Goal: Task Accomplishment & Management: Use online tool/utility

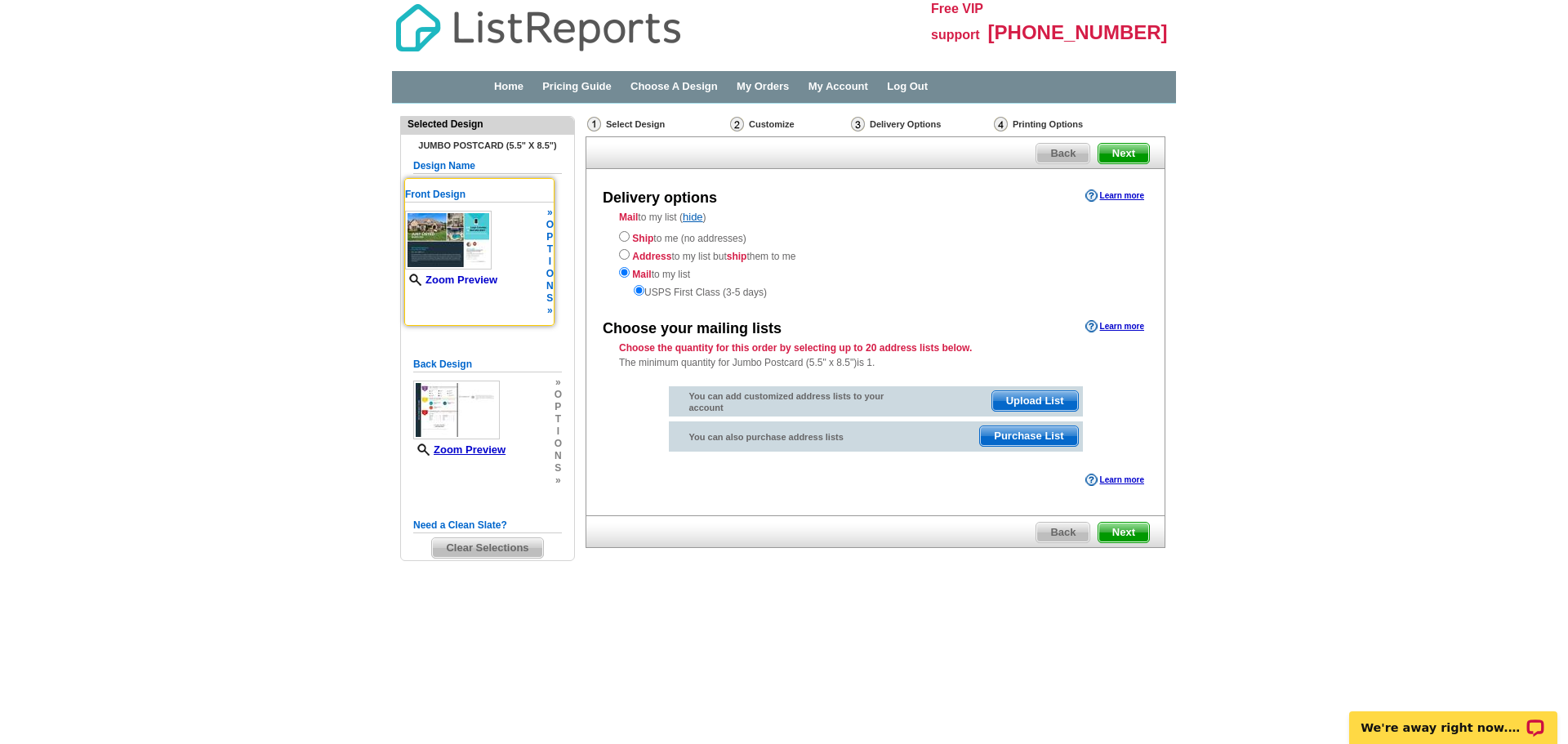
click at [456, 282] on link "Zoom Preview" at bounding box center [452, 280] width 93 height 12
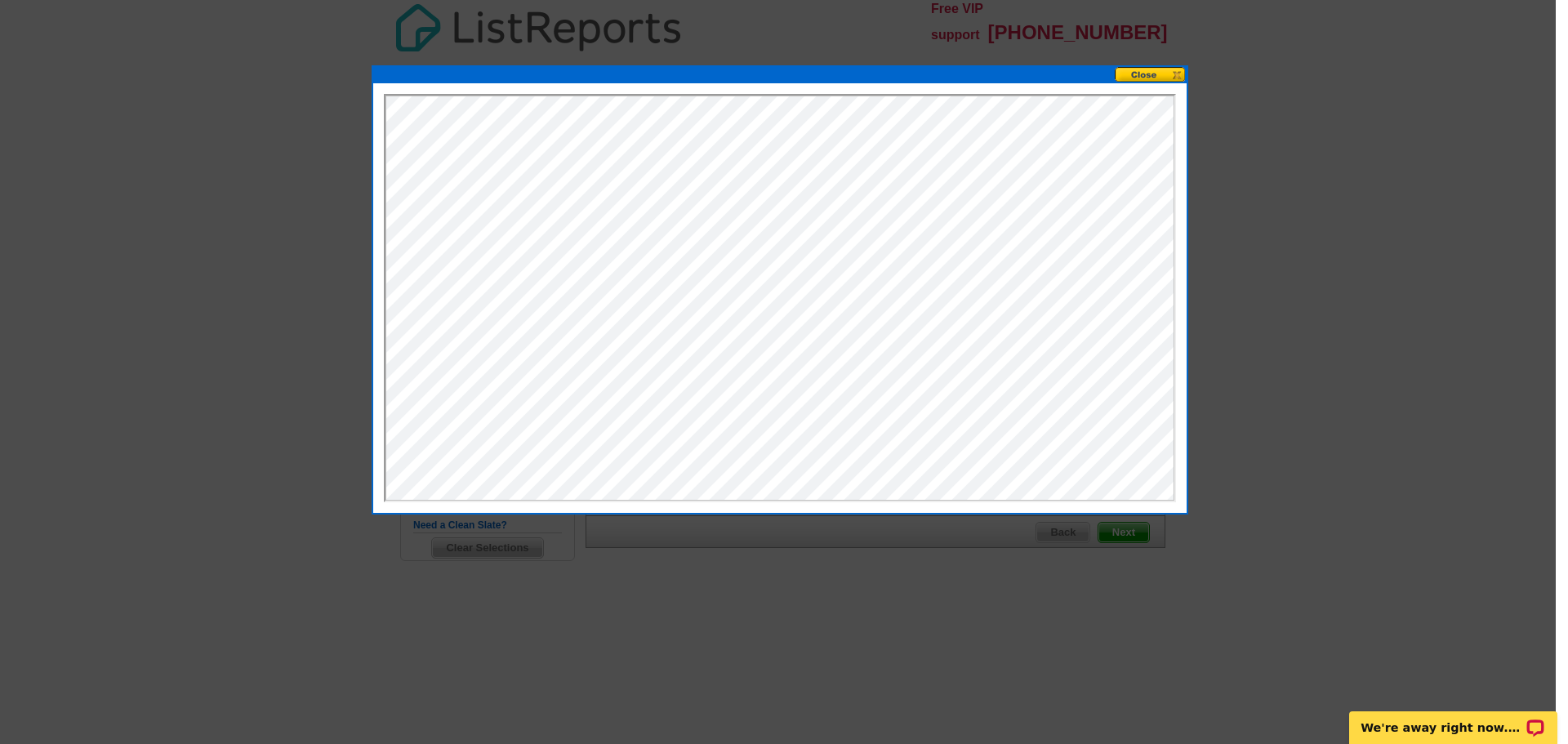
click at [1140, 75] on button at bounding box center [1150, 74] width 72 height 15
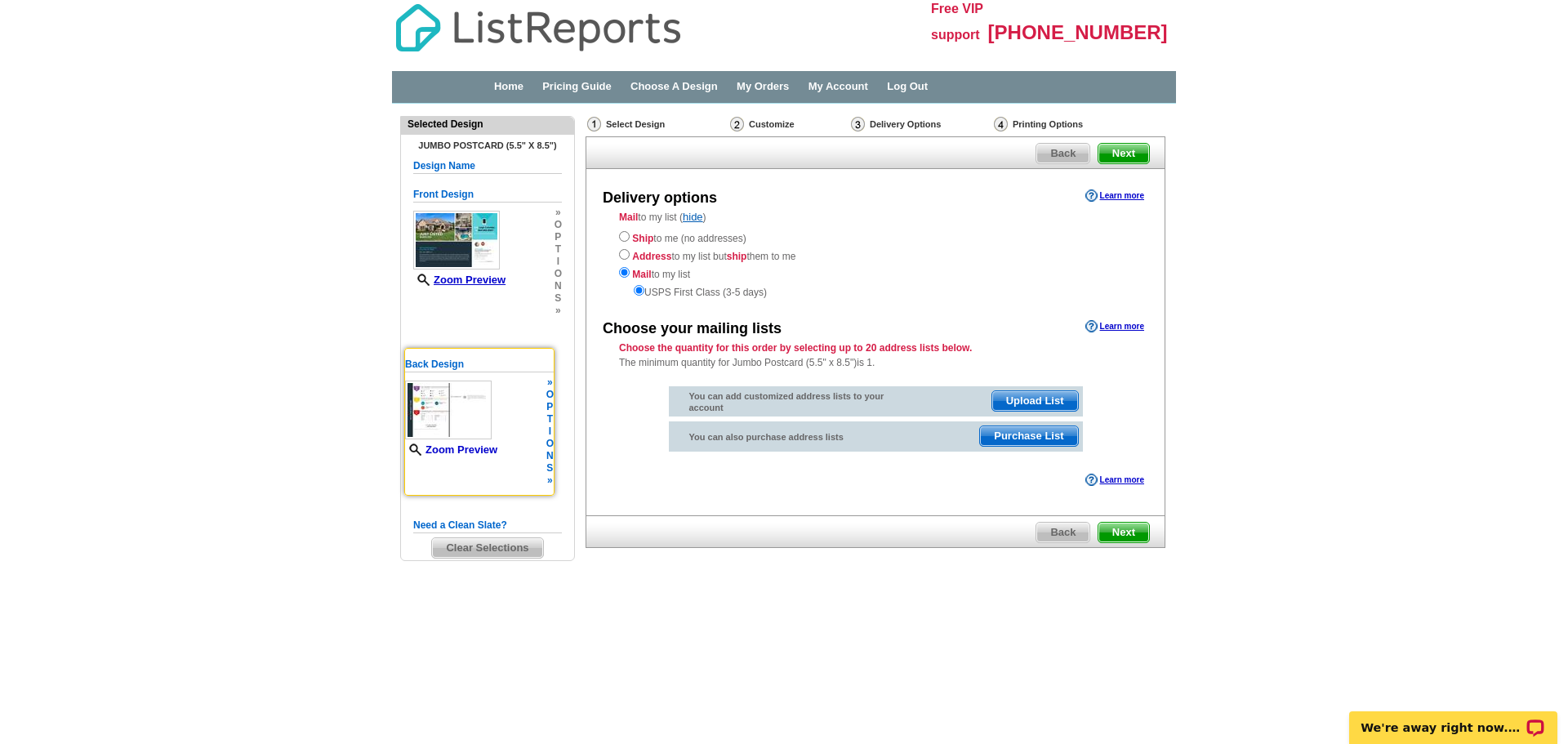
click at [445, 446] on link "Zoom Preview" at bounding box center [452, 450] width 93 height 12
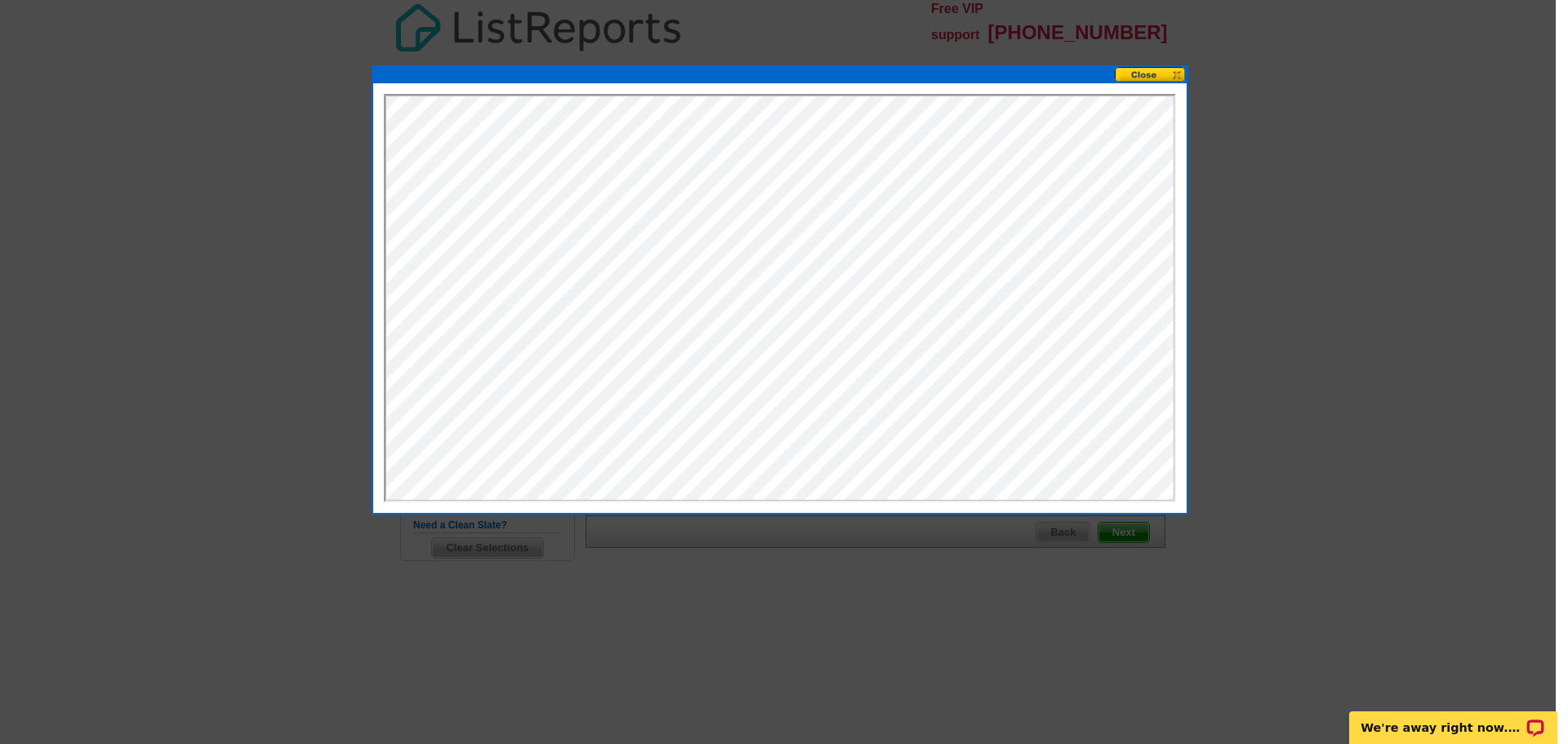
click at [1143, 72] on button at bounding box center [1150, 74] width 72 height 15
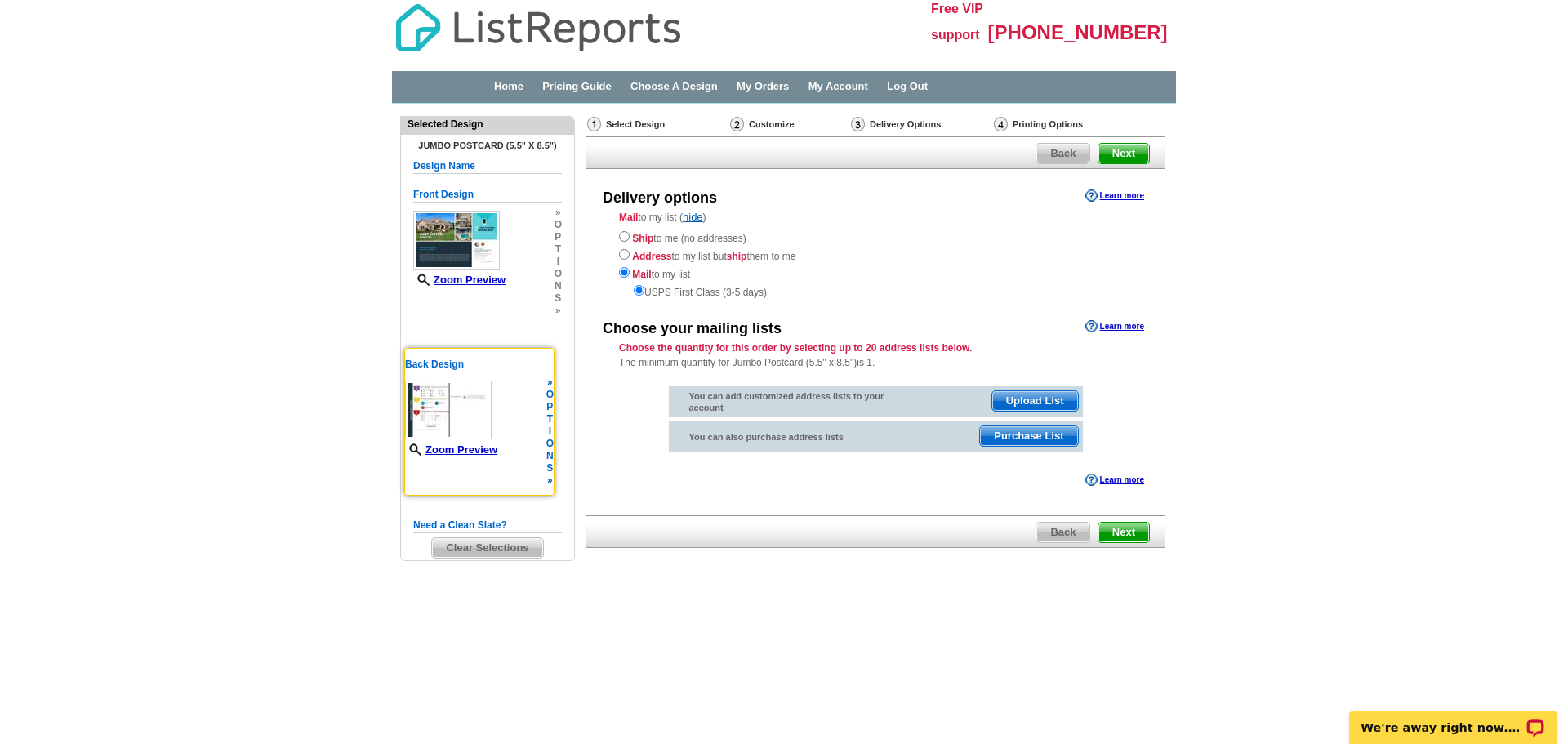
click at [546, 435] on span "i" at bounding box center [550, 431] width 7 height 12
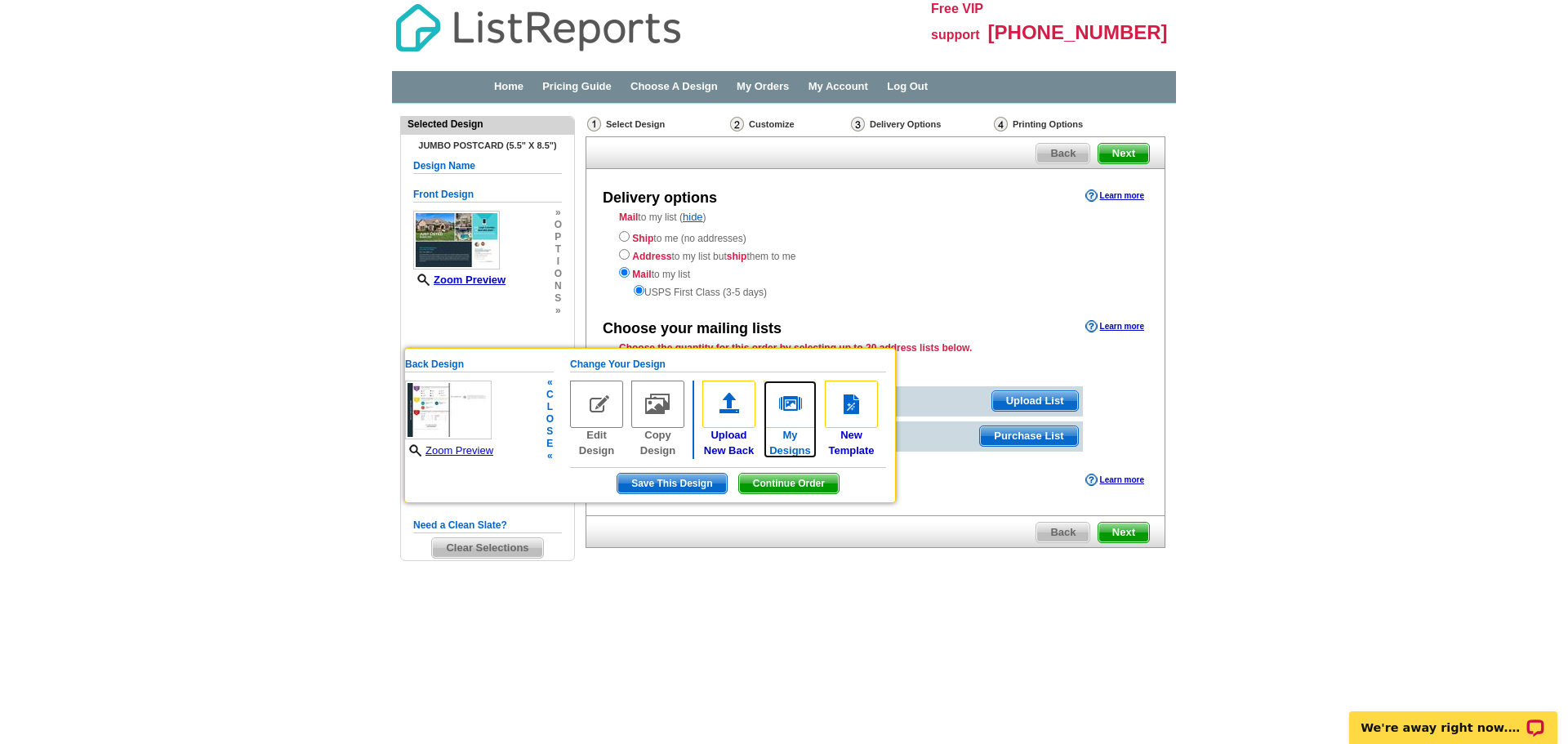
click at [795, 434] on link "My Designs" at bounding box center [790, 419] width 53 height 78
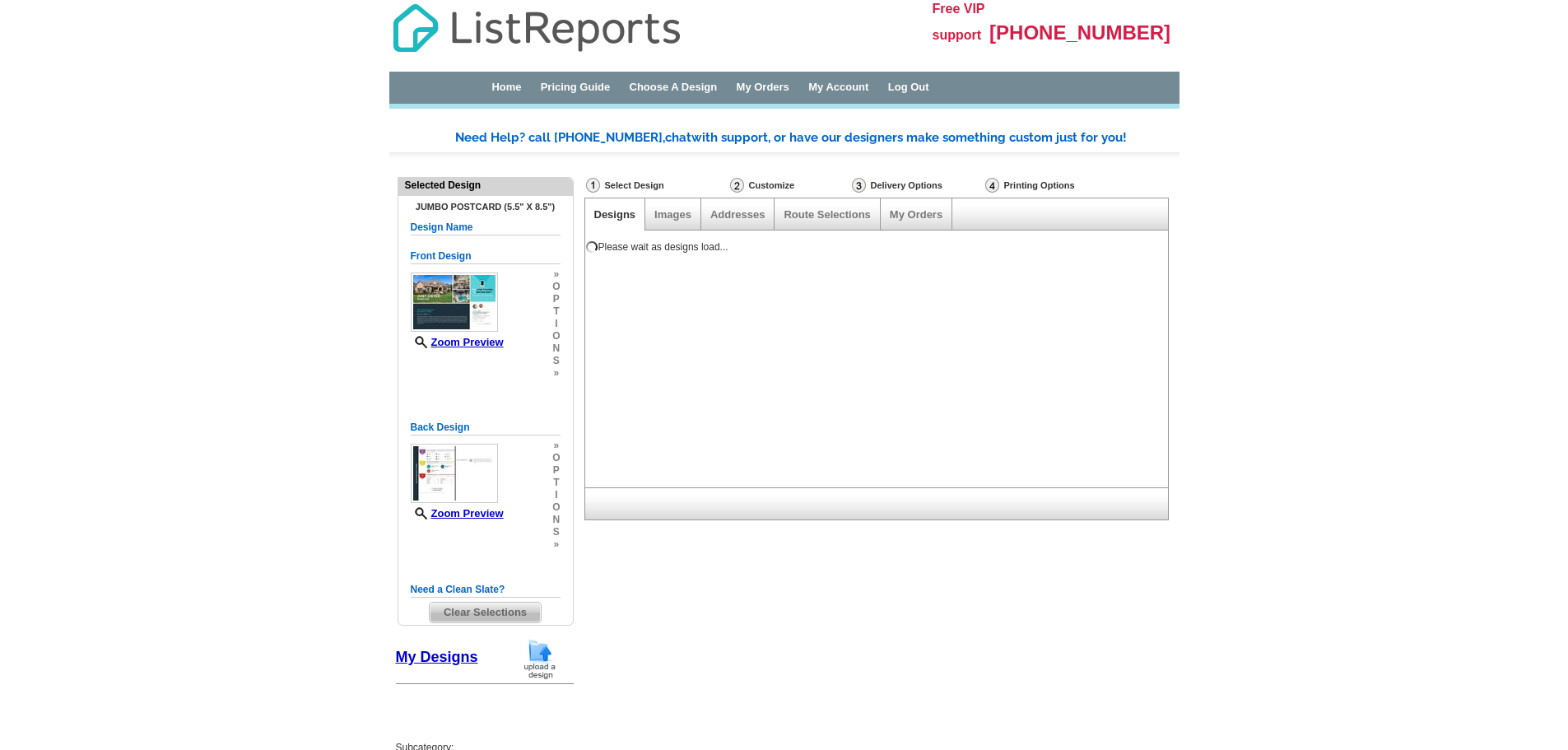
select select "back"
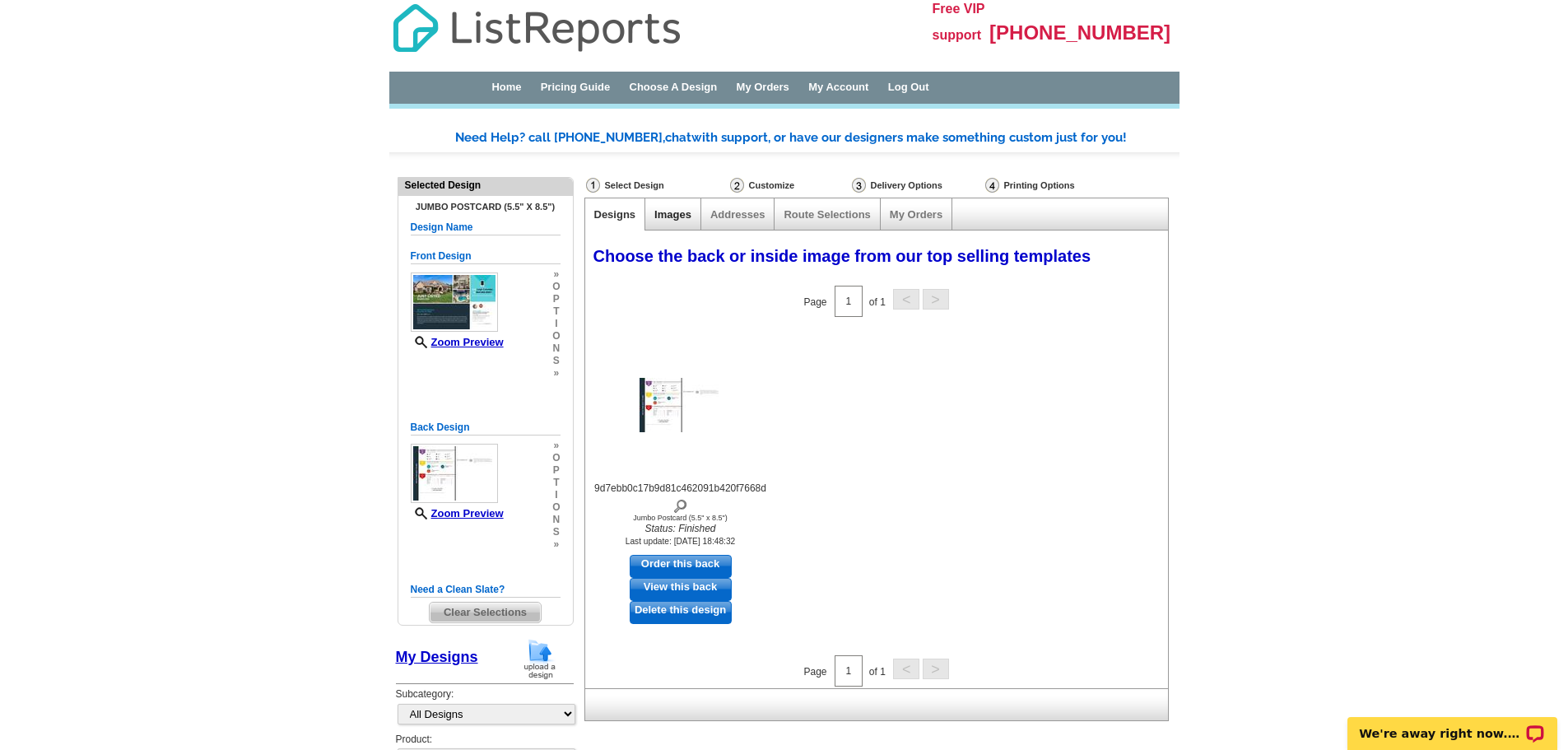
click at [666, 221] on link "Images" at bounding box center [673, 215] width 37 height 13
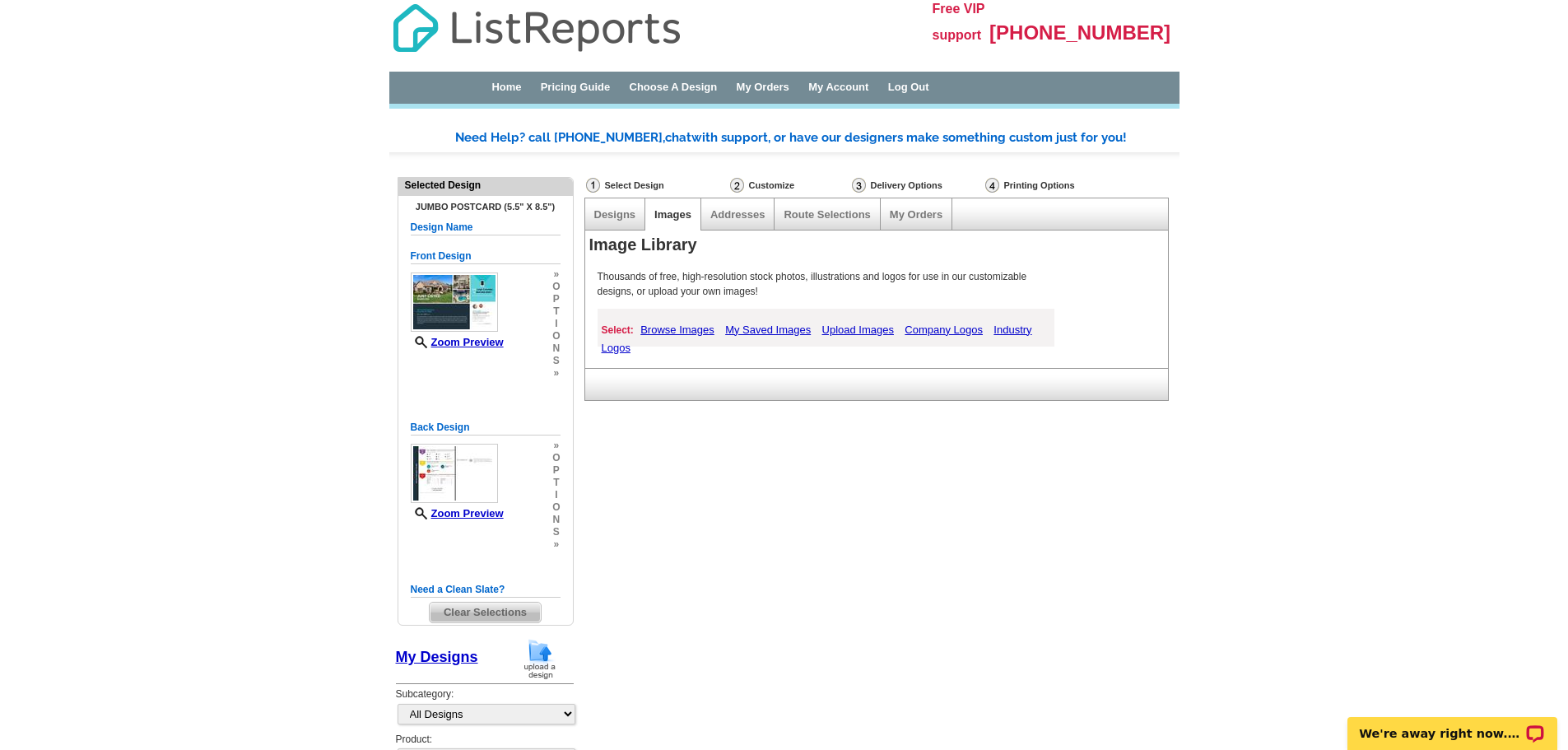
drag, startPoint x: 755, startPoint y: 212, endPoint x: 670, endPoint y: 458, distance: 260.3
click at [670, 463] on div "Need Help? call 800-260-5887, chat with support, or have our designers make som…" at bounding box center [784, 530] width 790 height 801
click at [946, 332] on link "Company Logos" at bounding box center [944, 330] width 86 height 21
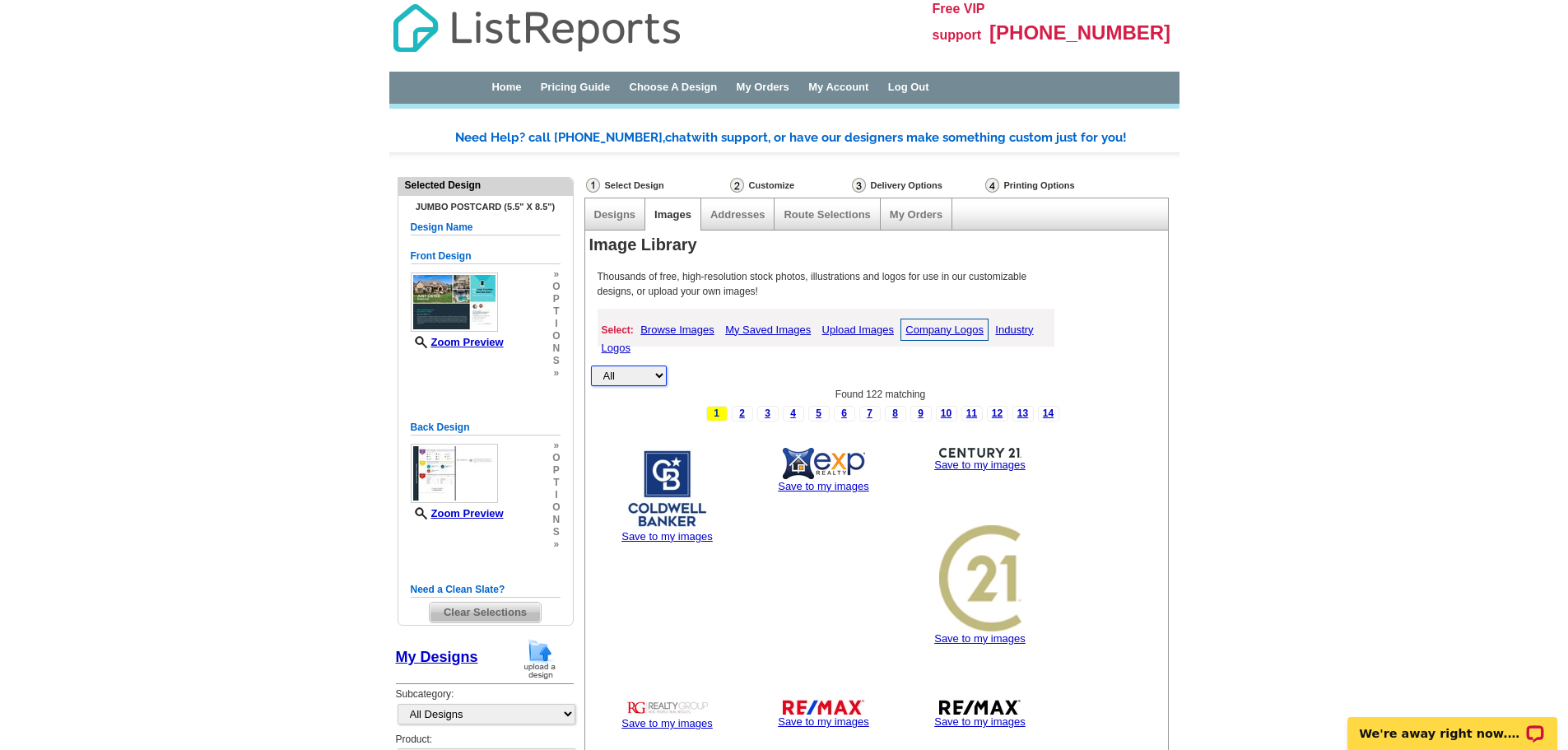
click at [659, 376] on select "All Property" at bounding box center [629, 375] width 75 height 21
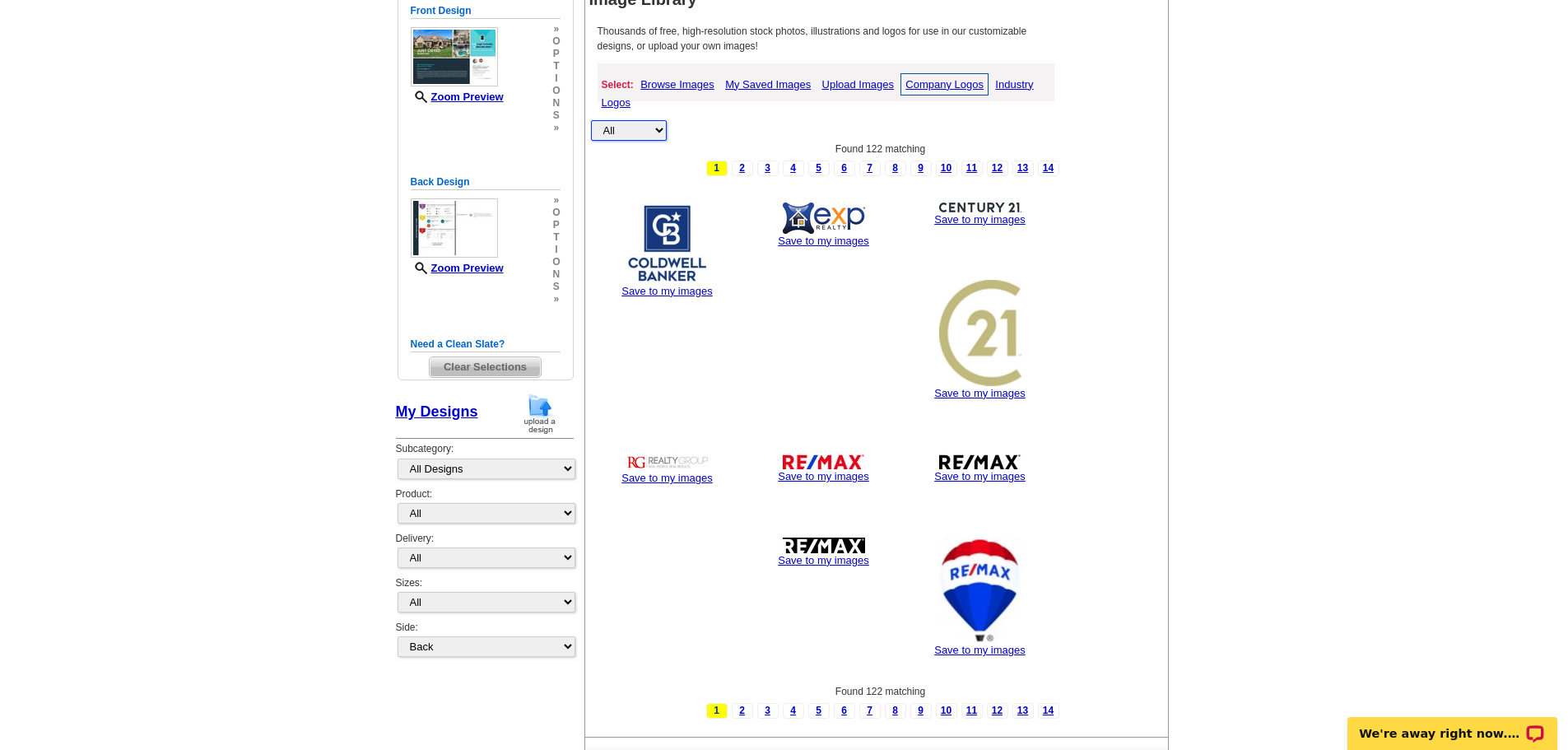
scroll to position [247, 0]
click at [744, 708] on link "2" at bounding box center [743, 709] width 22 height 15
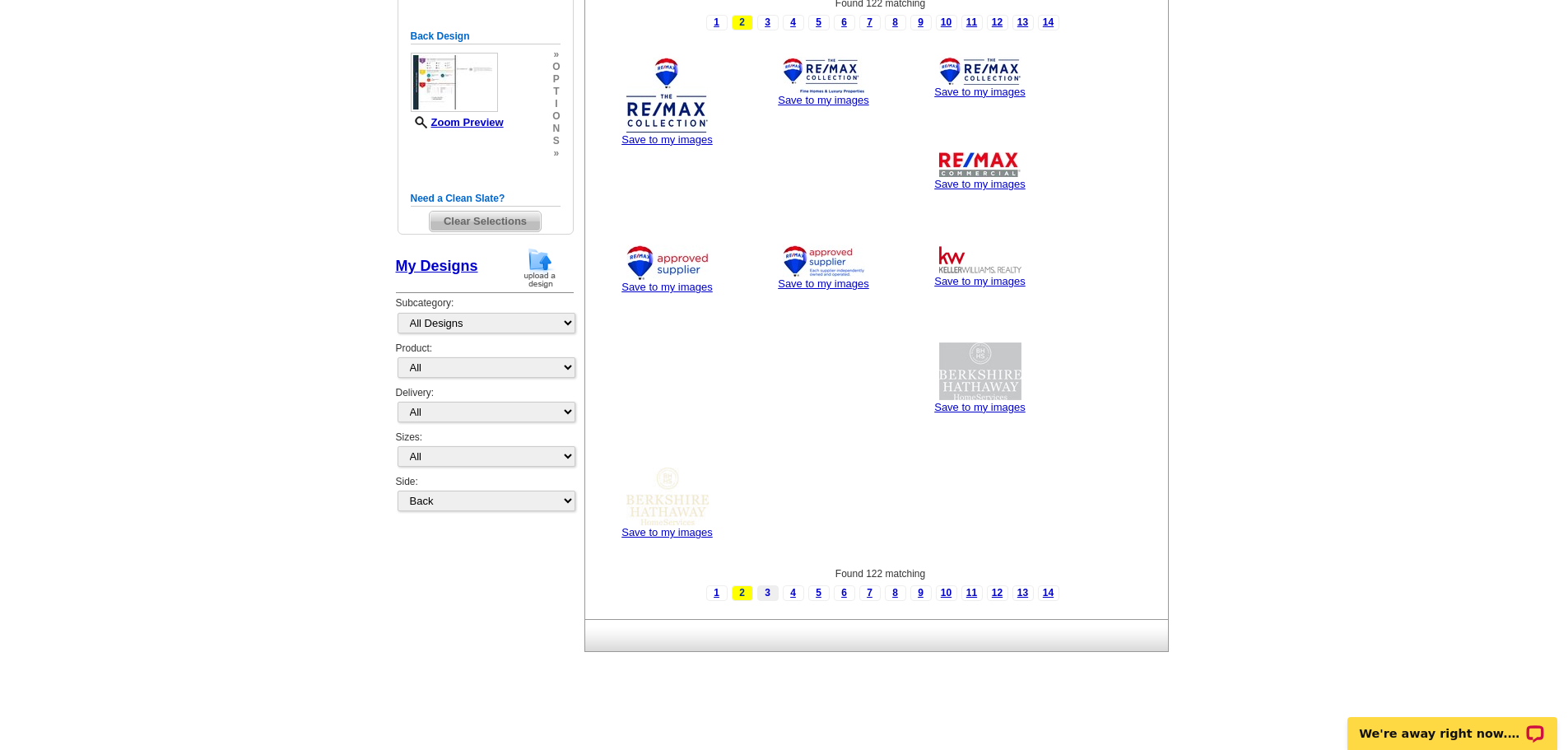
click at [768, 595] on link "3" at bounding box center [768, 593] width 22 height 15
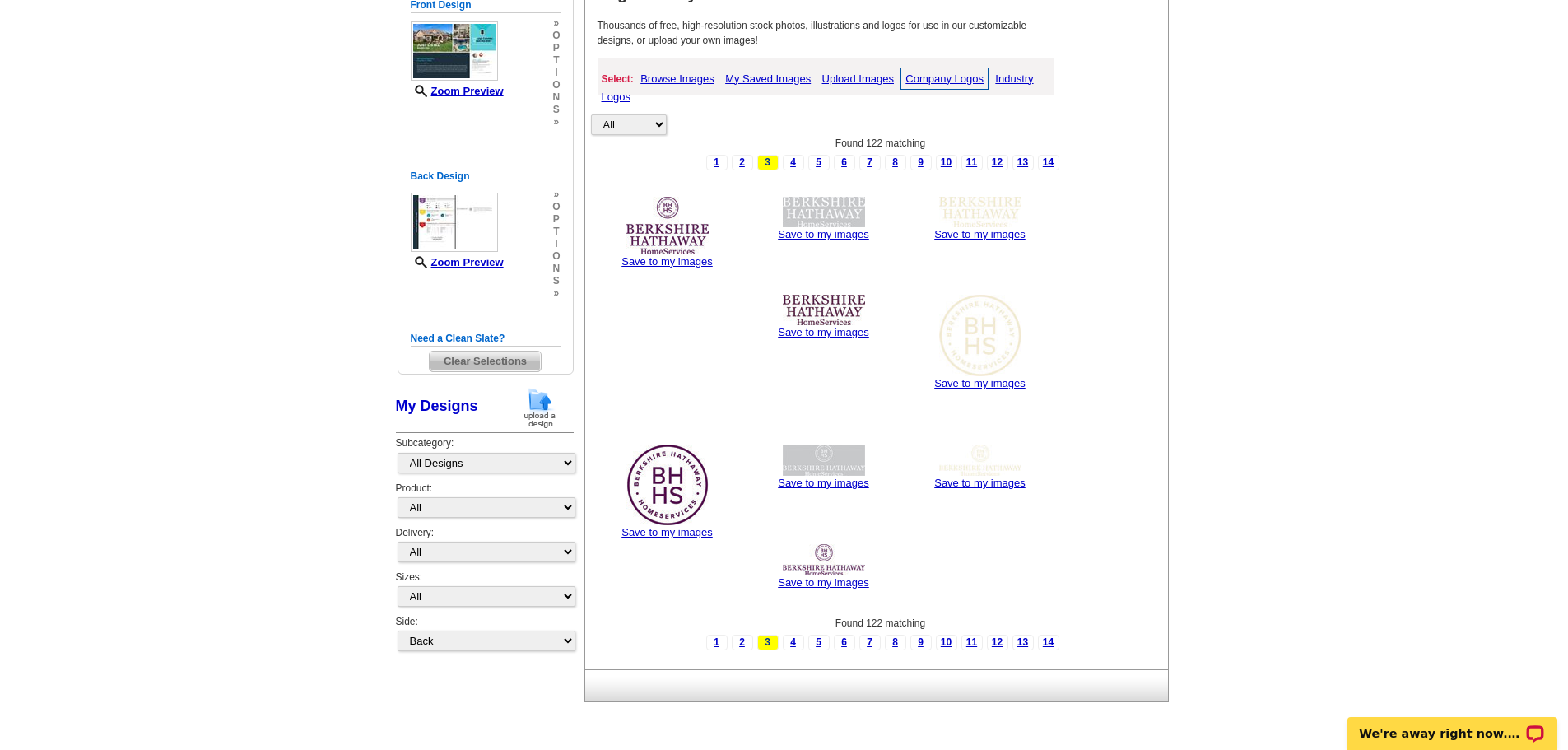
scroll to position [301, 0]
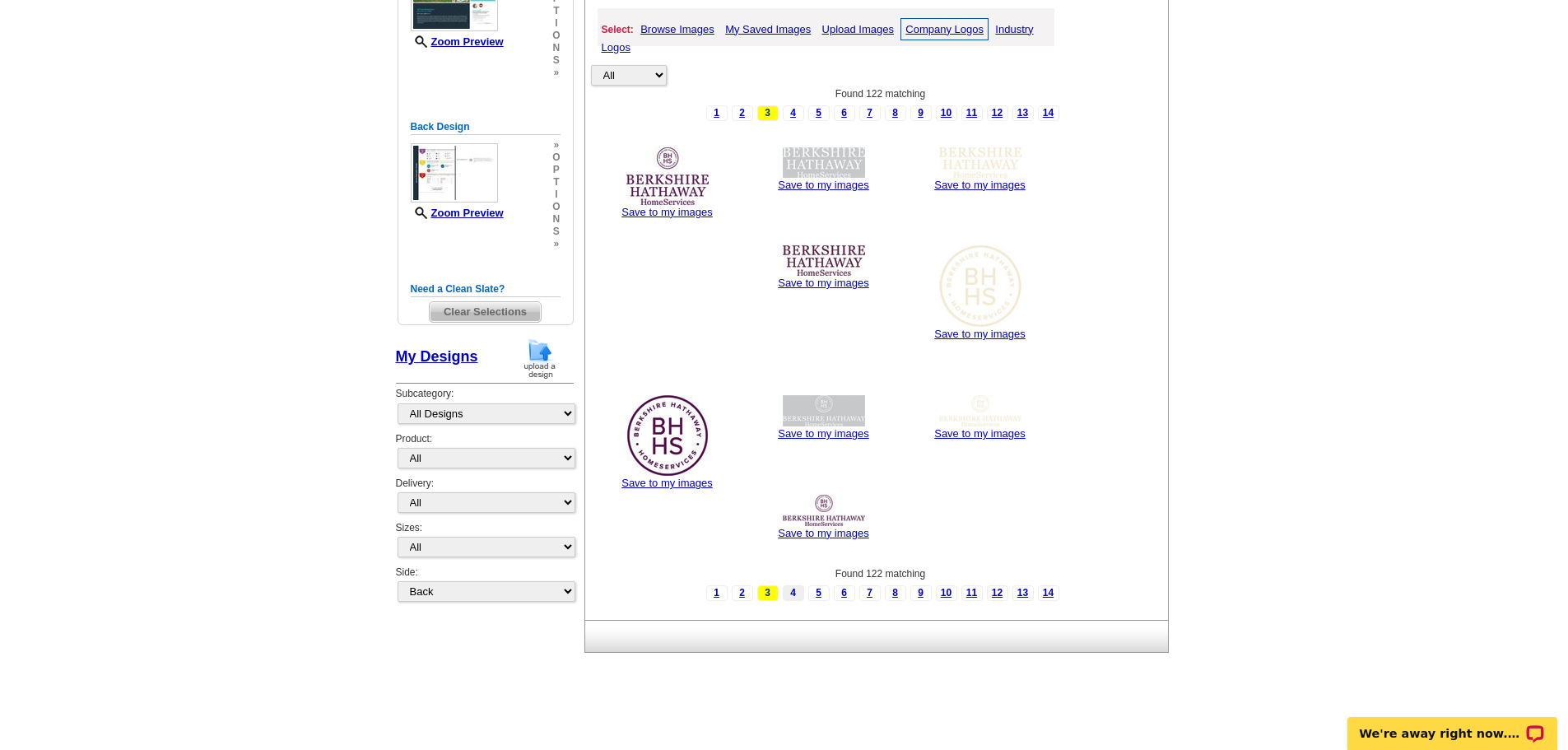
click at [794, 595] on link "4" at bounding box center [794, 593] width 22 height 15
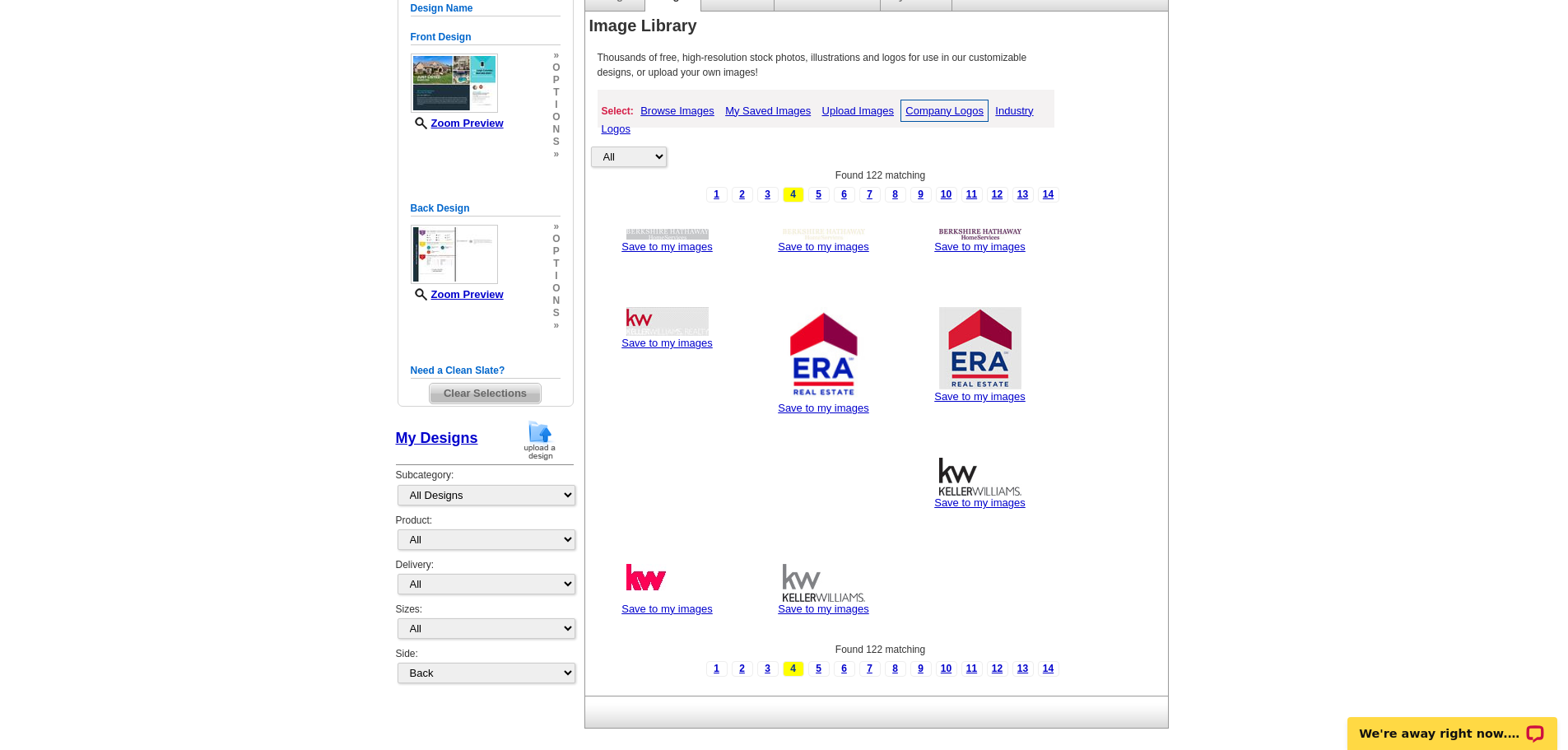
scroll to position [295, 0]
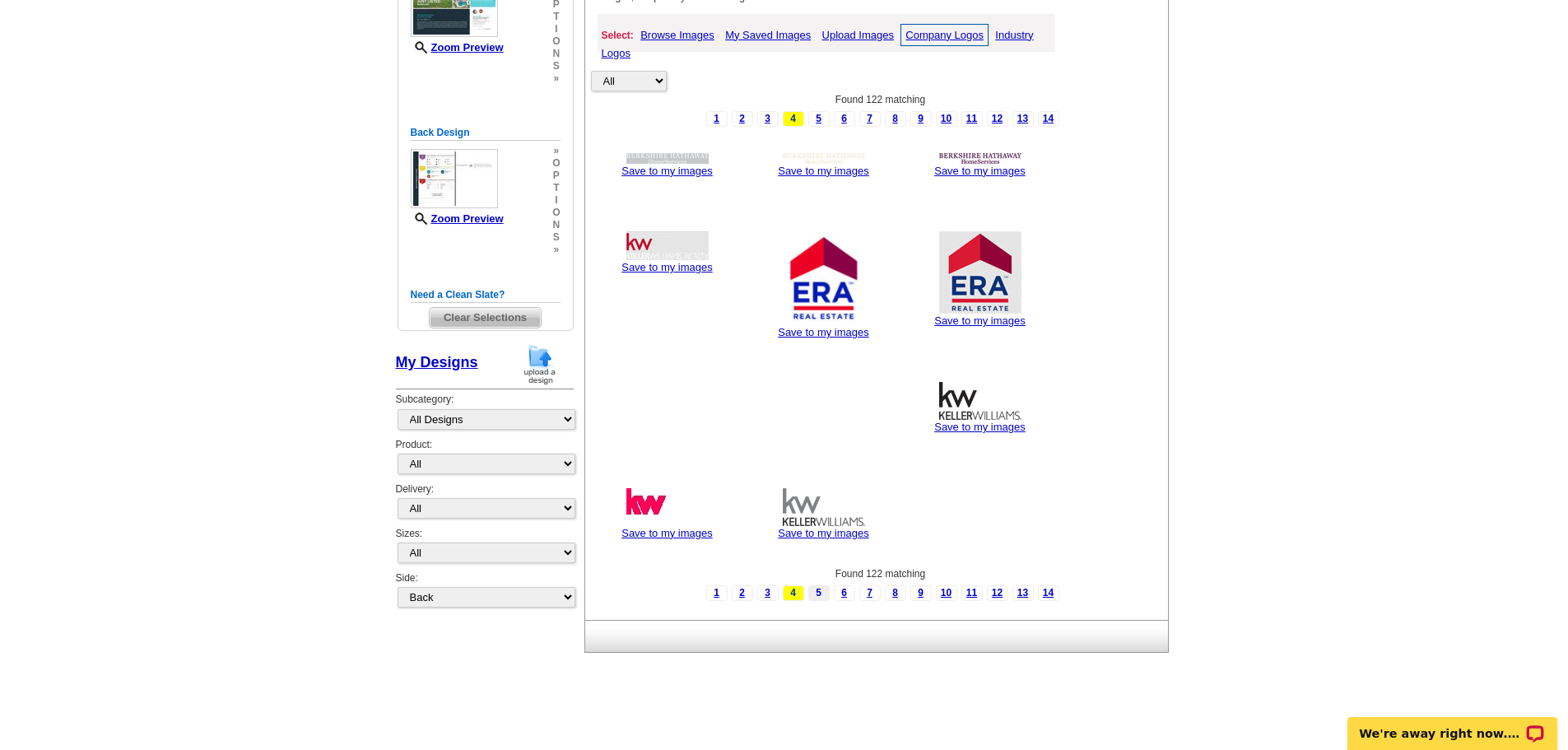
click at [822, 593] on link "5" at bounding box center [819, 593] width 22 height 15
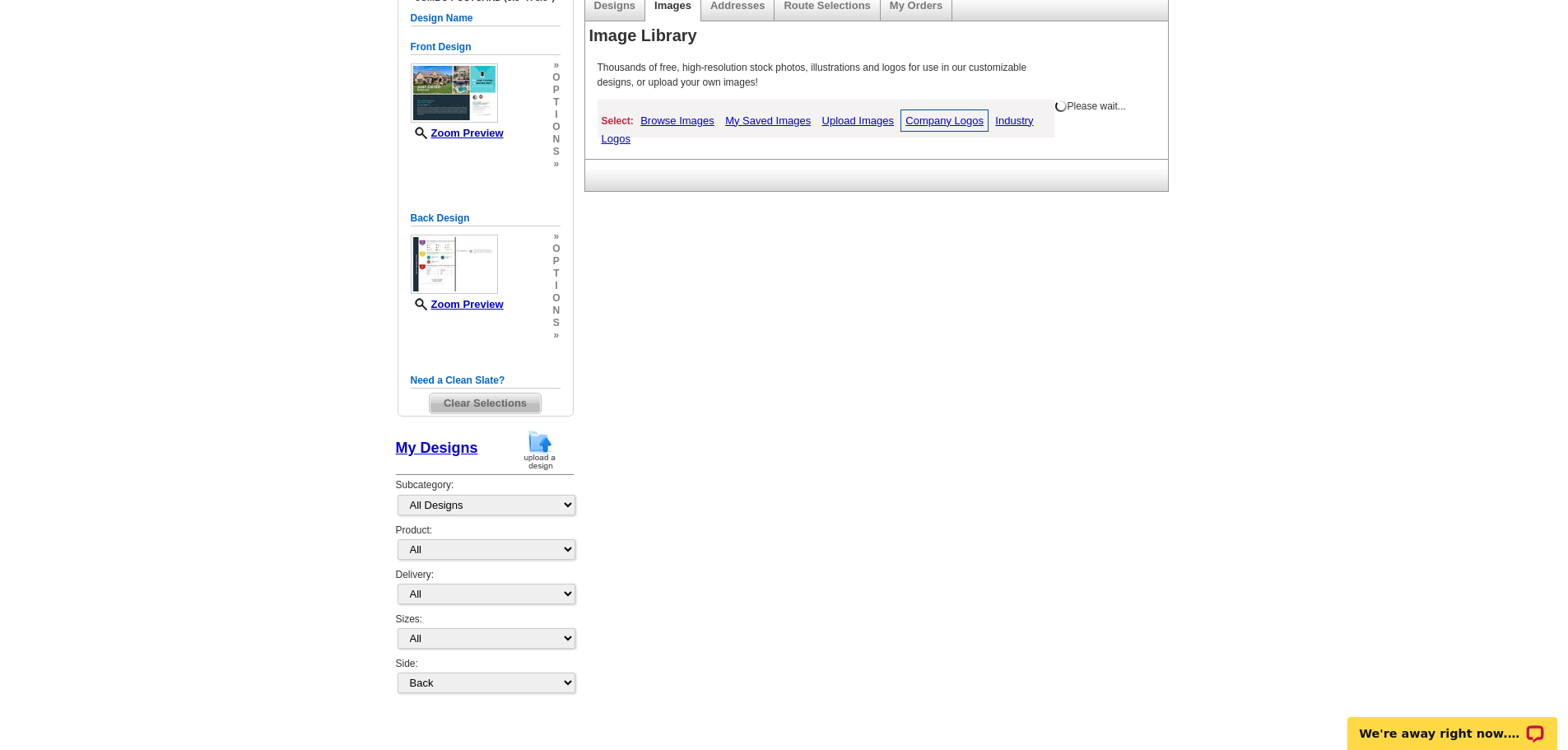
scroll to position [209, 0]
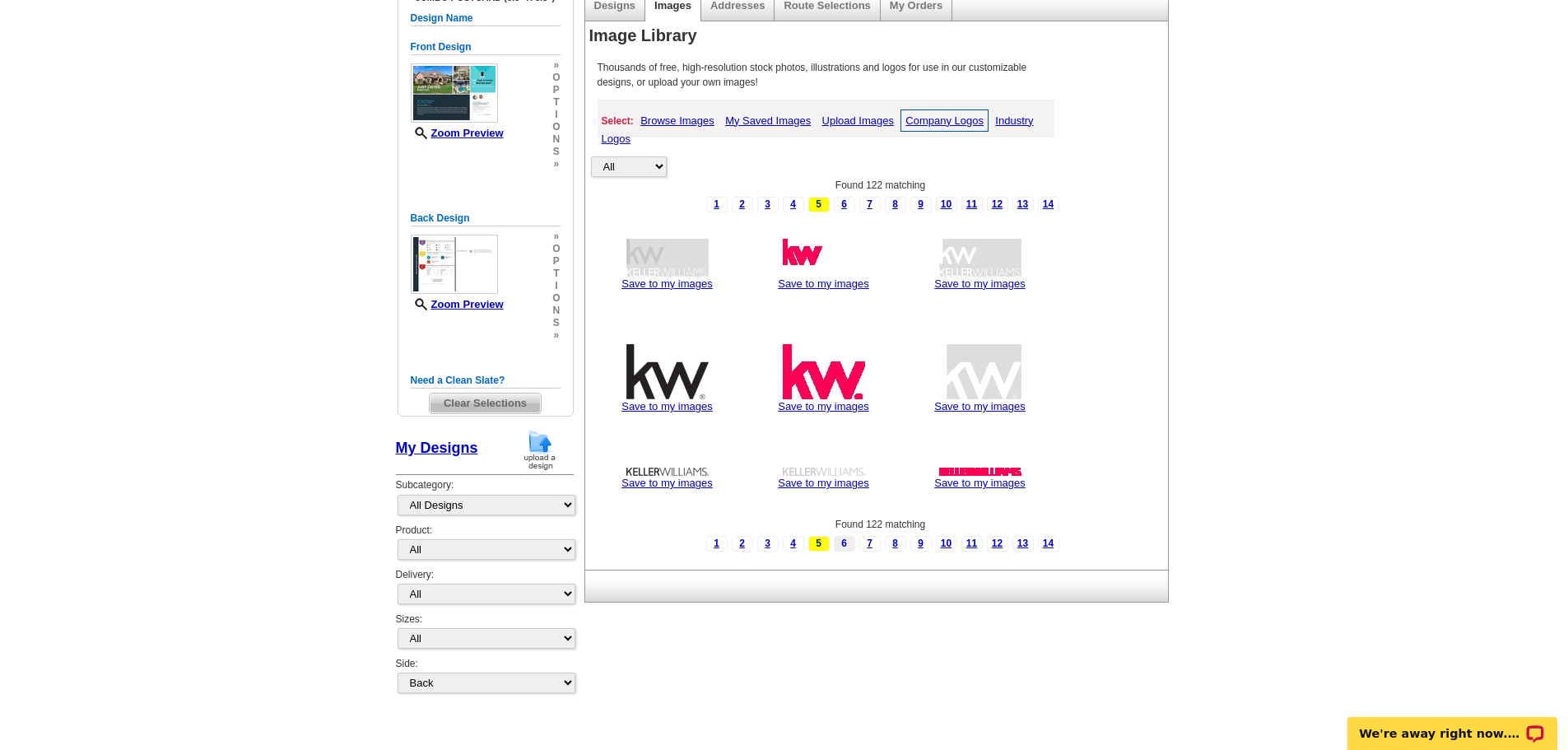
click at [844, 548] on link "6" at bounding box center [844, 543] width 22 height 15
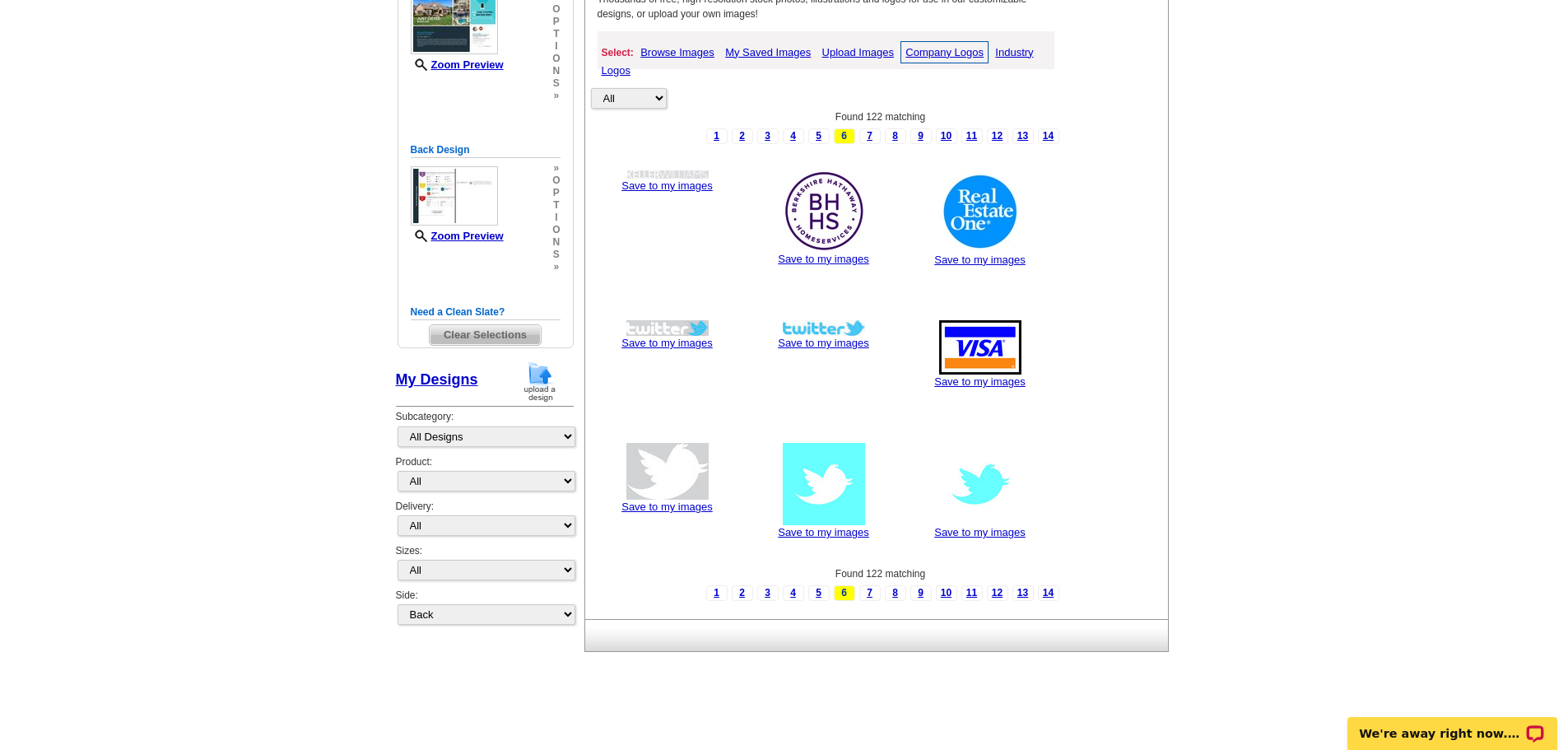
scroll to position [278, 0]
click at [869, 594] on link "7" at bounding box center [870, 593] width 22 height 15
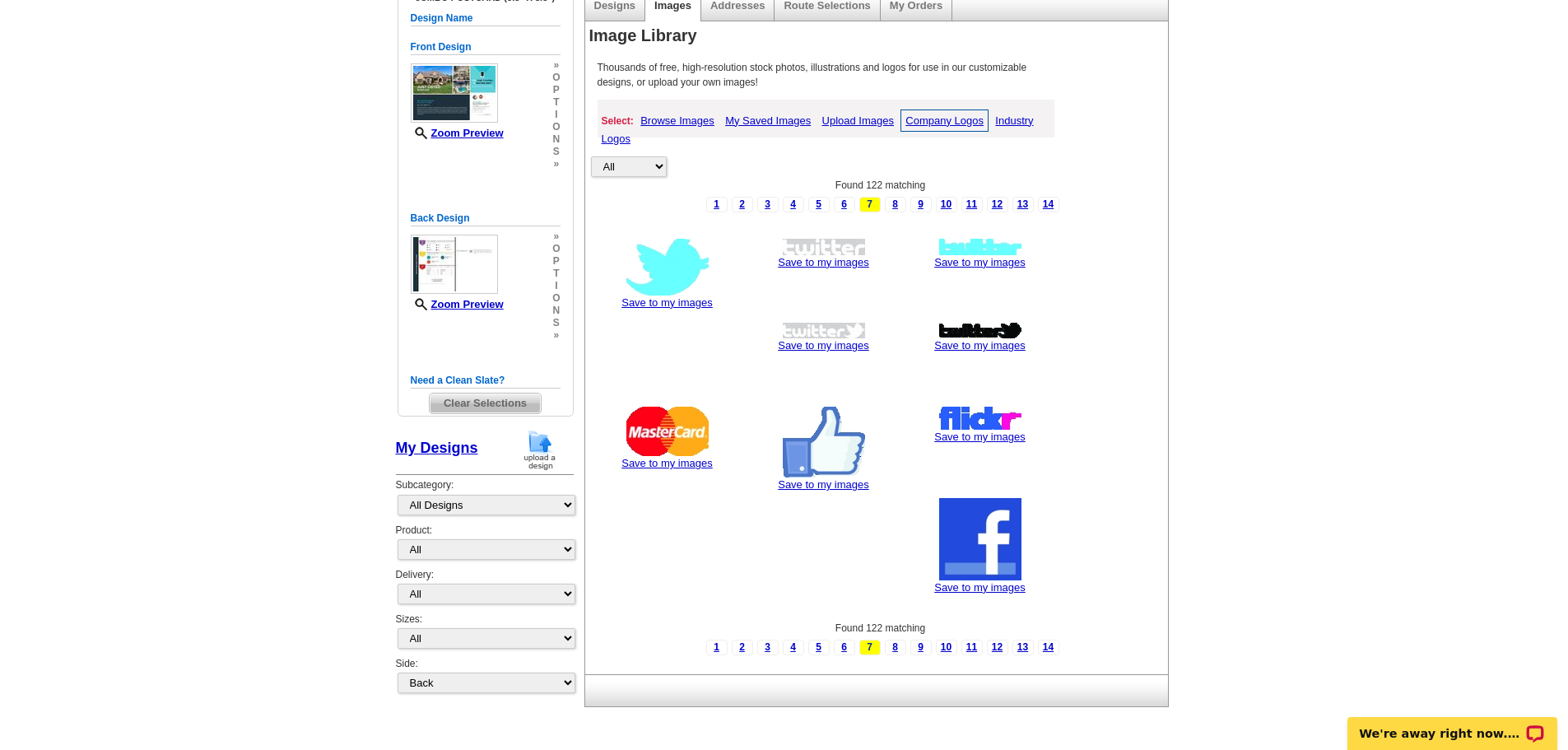
scroll to position [263, 0]
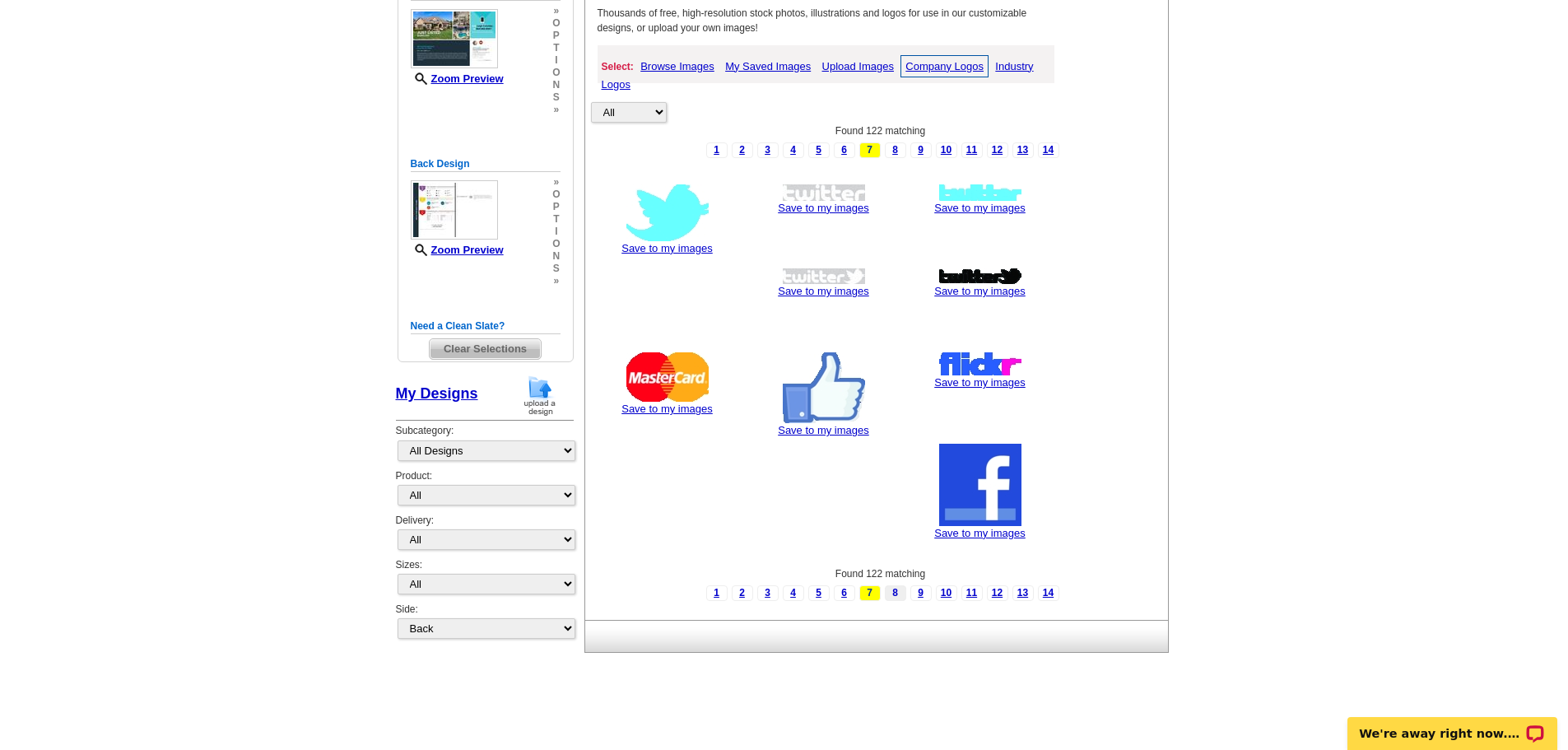
click at [892, 588] on link "8" at bounding box center [895, 593] width 22 height 15
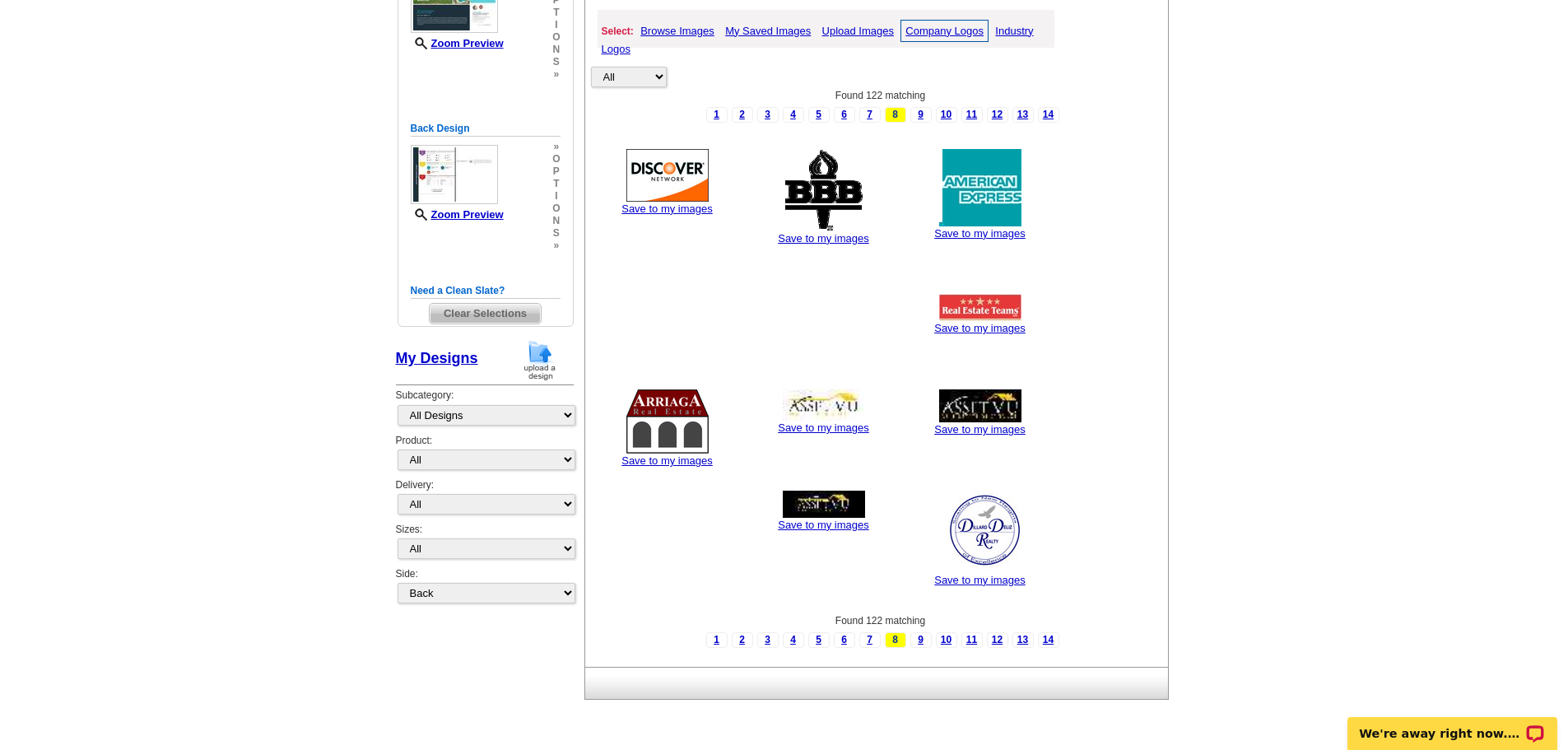
scroll to position [346, 0]
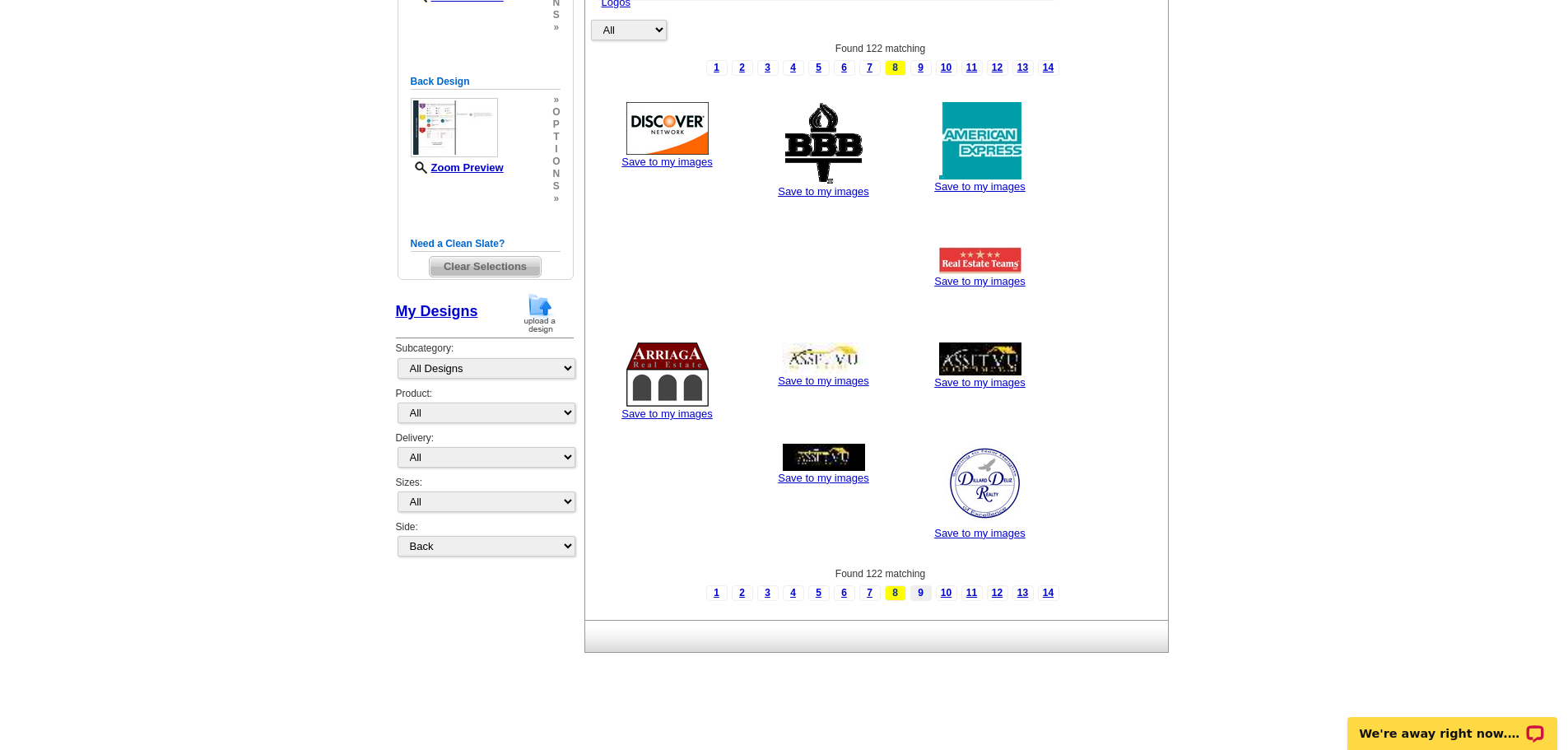
click at [921, 590] on link "9" at bounding box center [921, 593] width 22 height 15
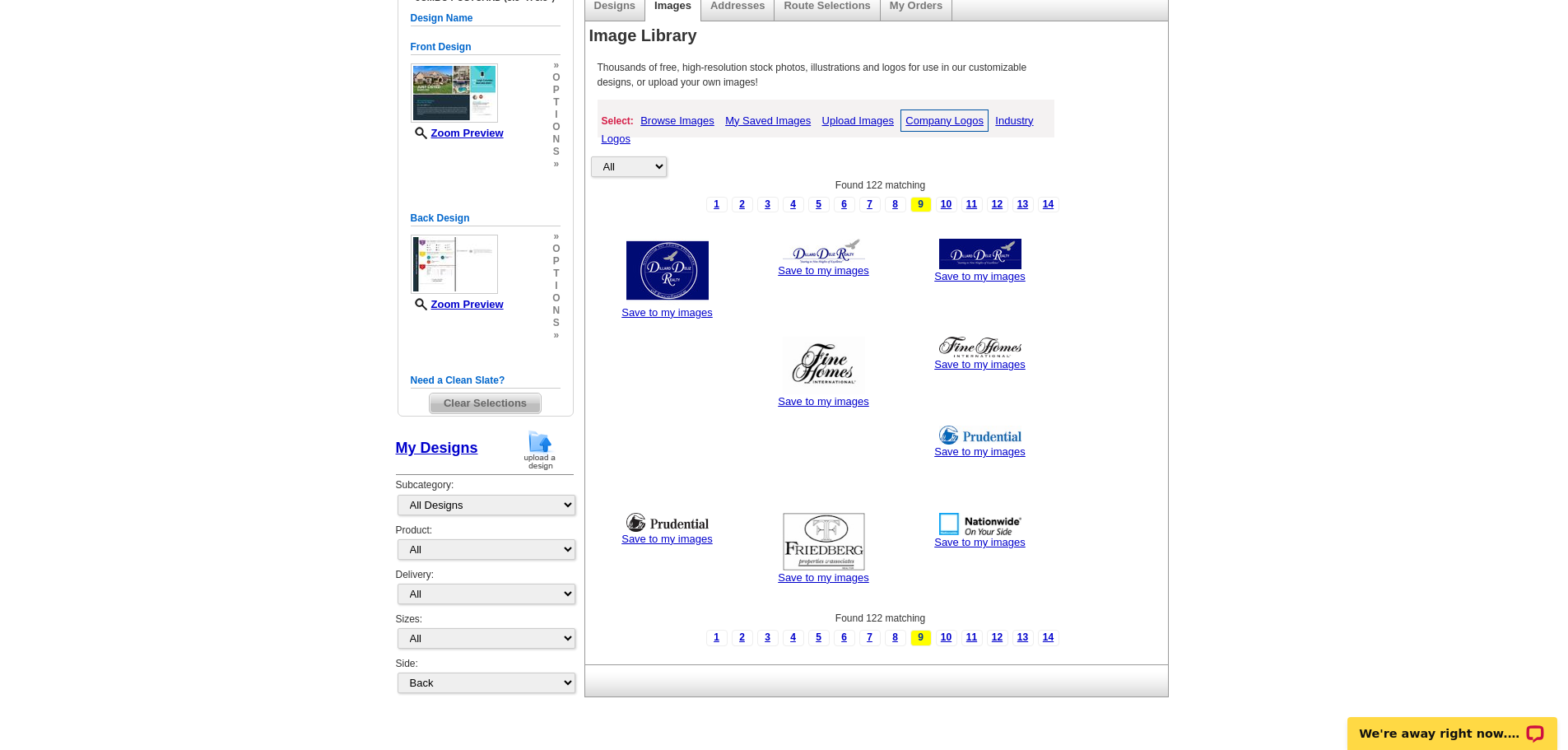
scroll to position [253, 0]
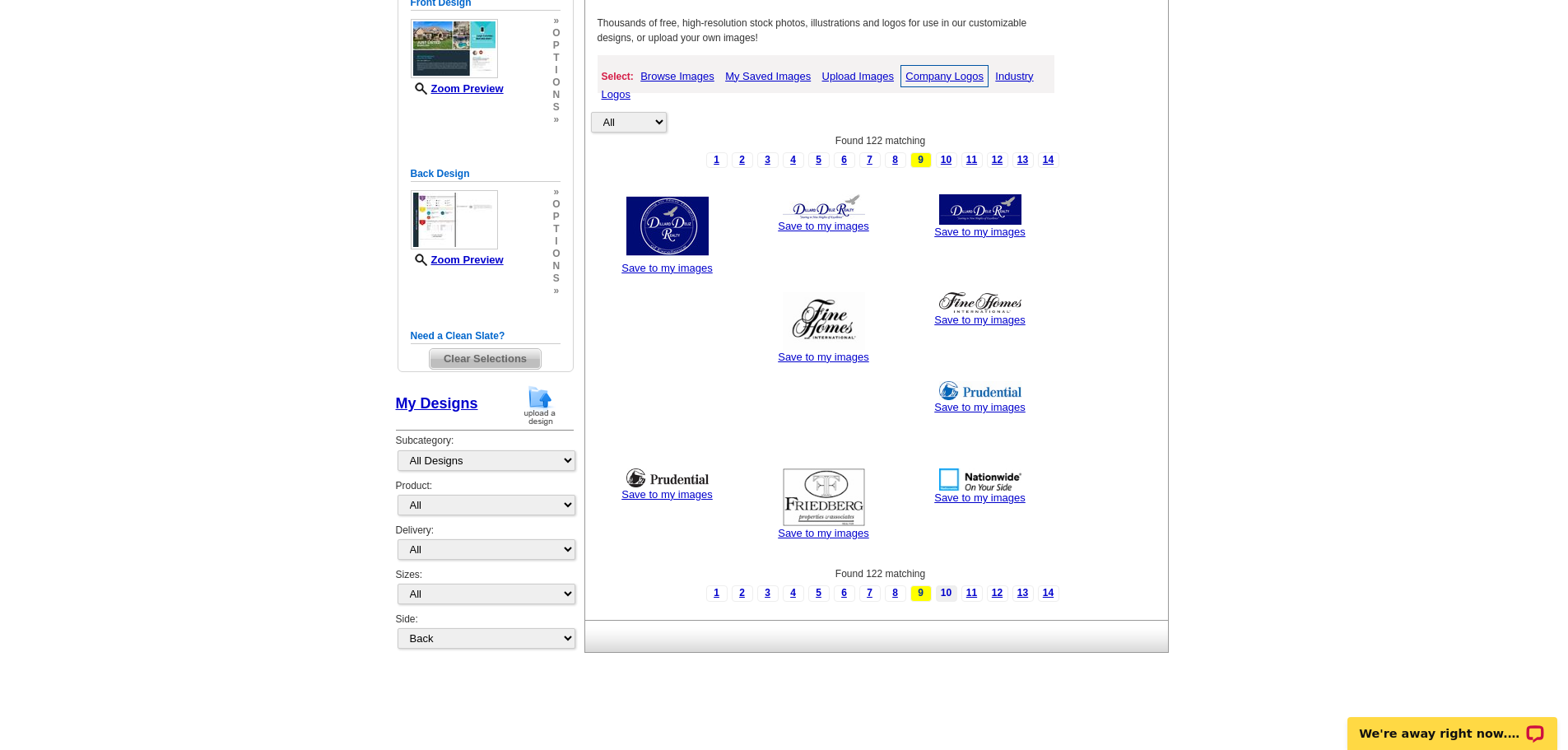
click at [951, 593] on link "10" at bounding box center [947, 593] width 22 height 15
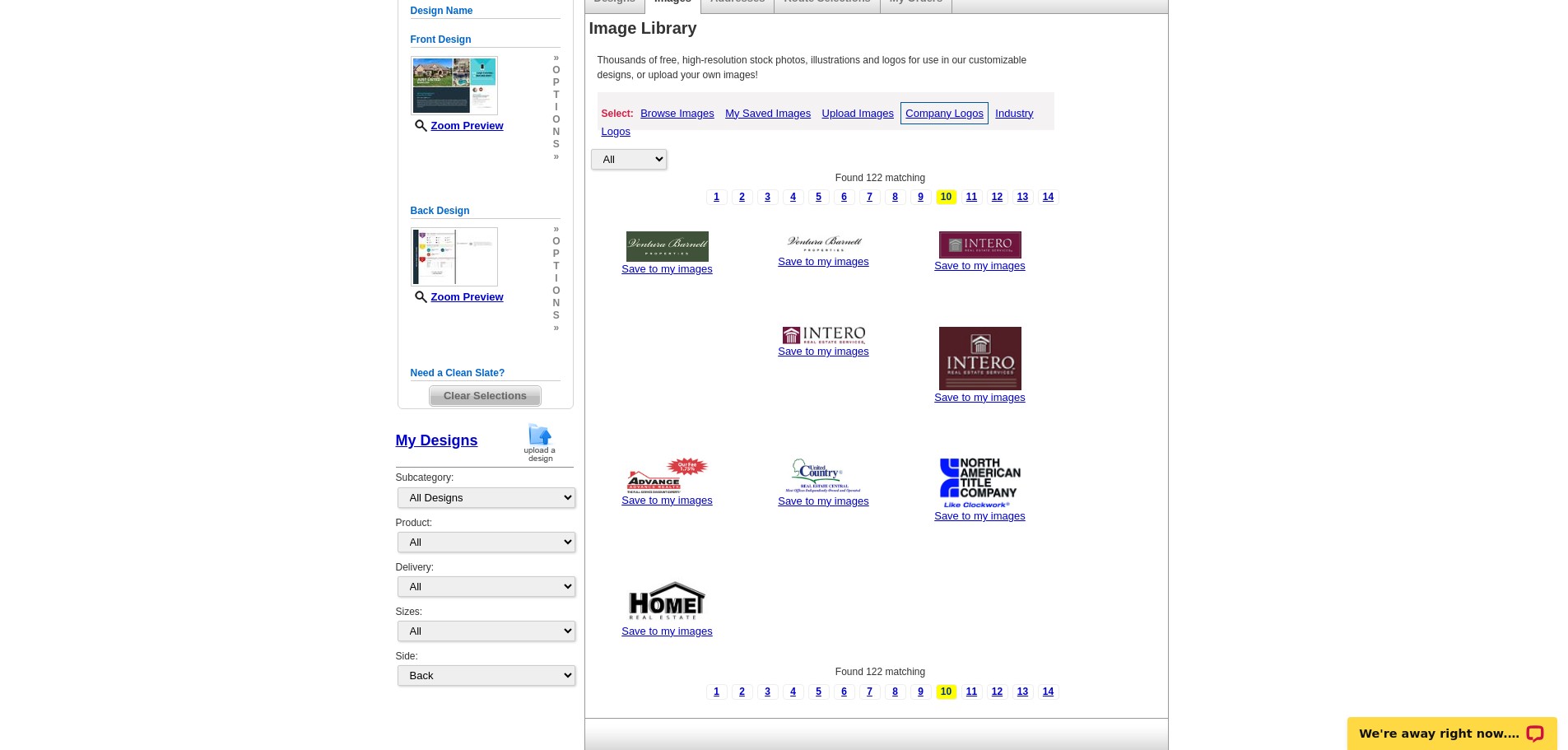
scroll to position [314, 0]
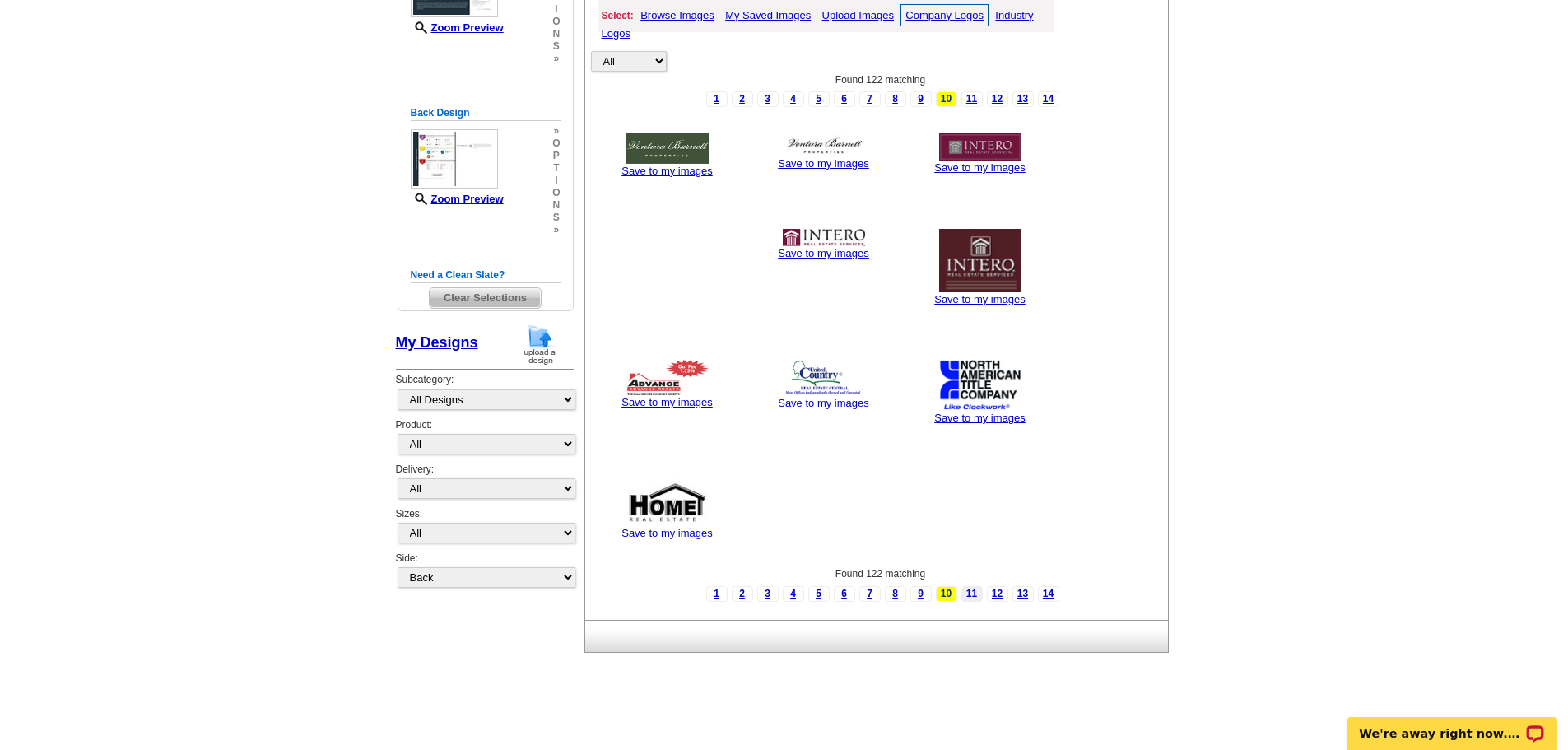
click at [970, 593] on link "11" at bounding box center [972, 594] width 22 height 15
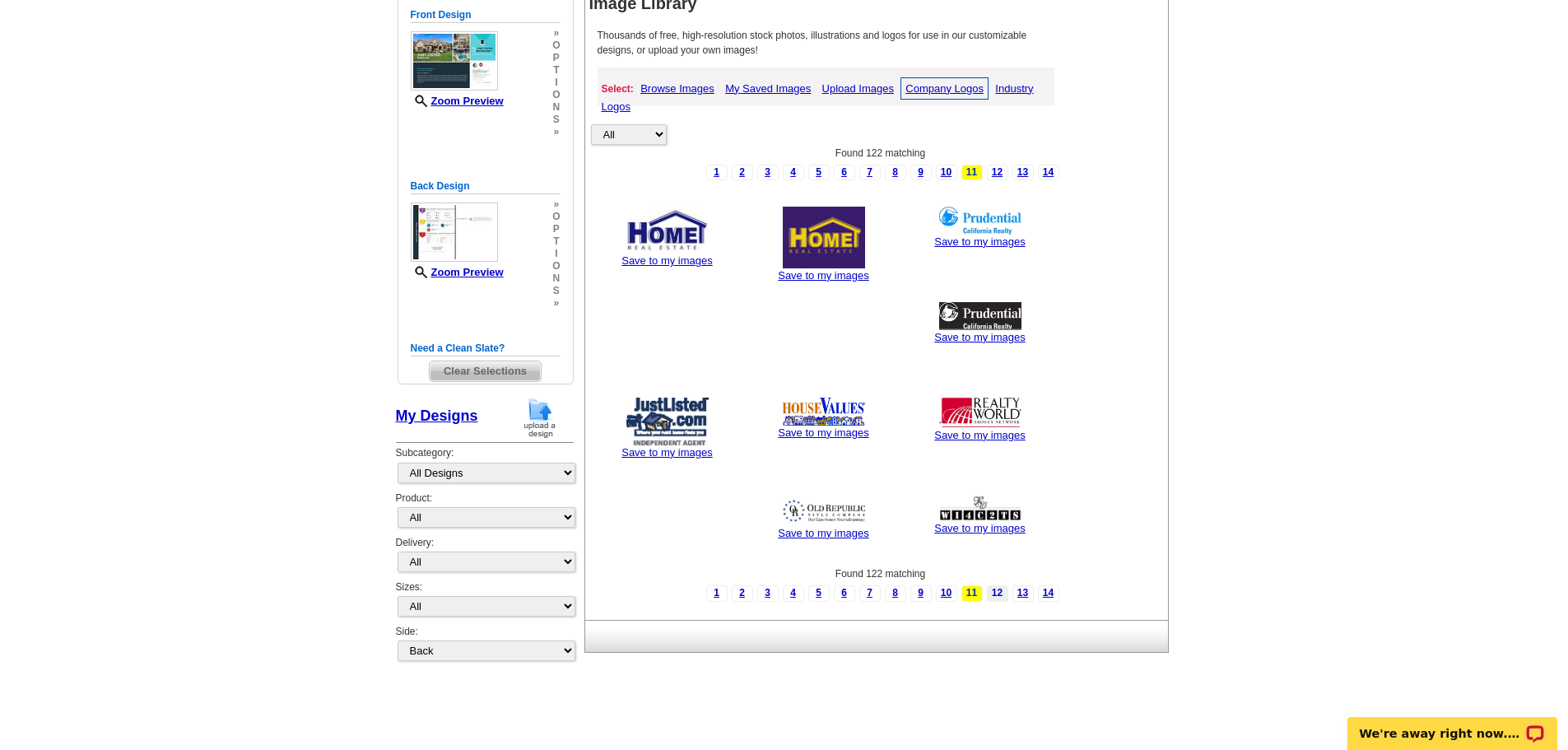
scroll to position [242, 0]
click at [1001, 596] on link "12" at bounding box center [998, 593] width 22 height 15
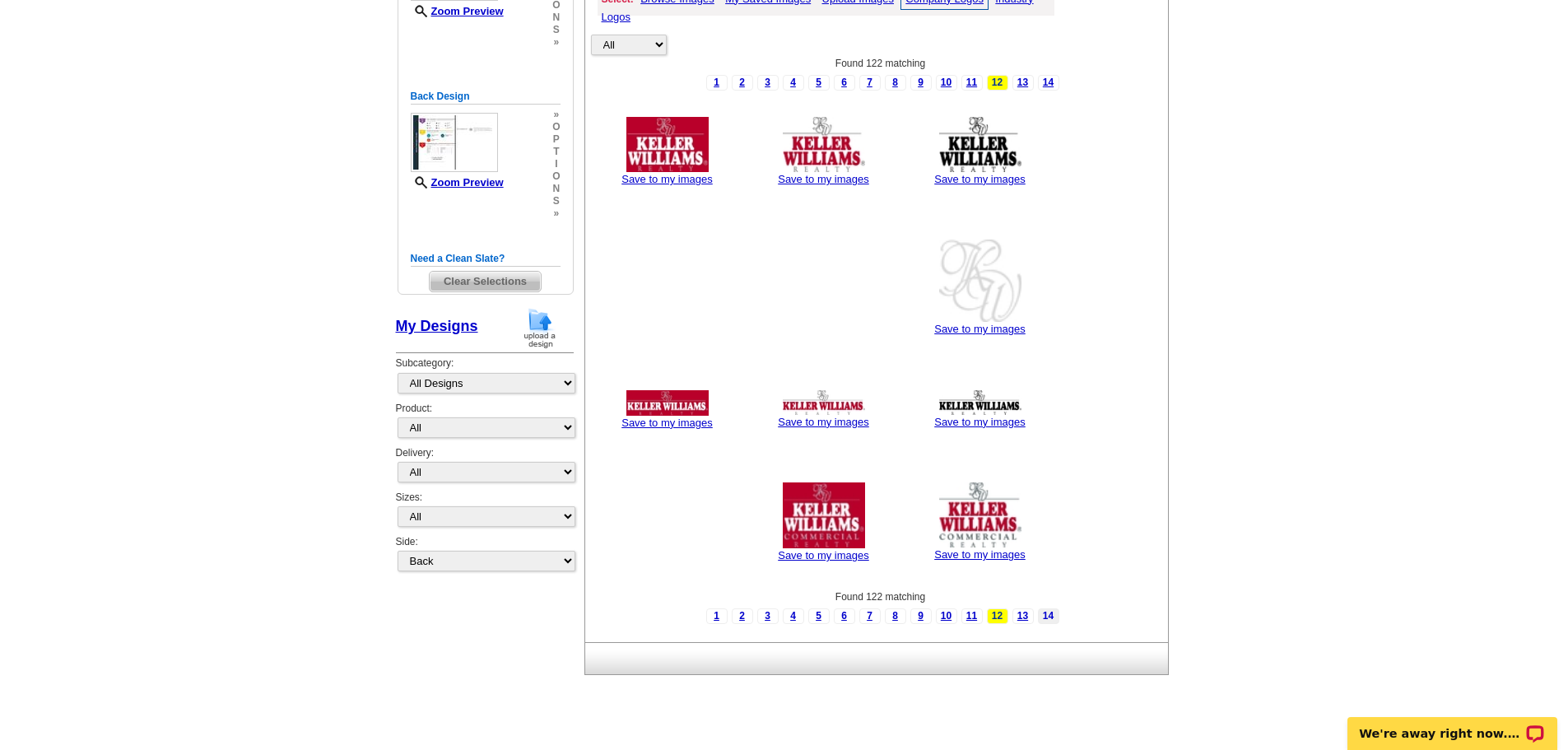
scroll to position [354, 0]
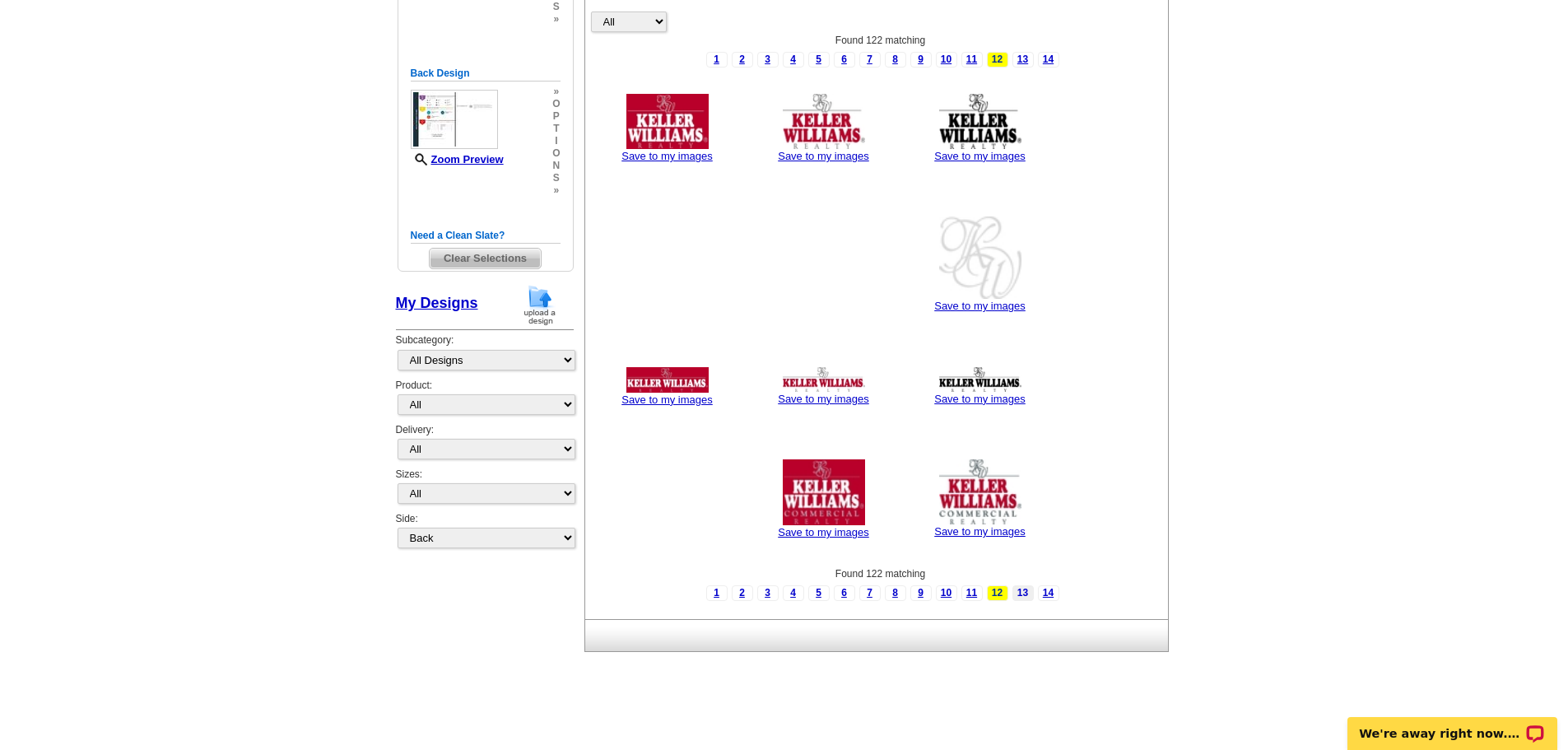
click at [1023, 596] on link "13" at bounding box center [1023, 593] width 22 height 15
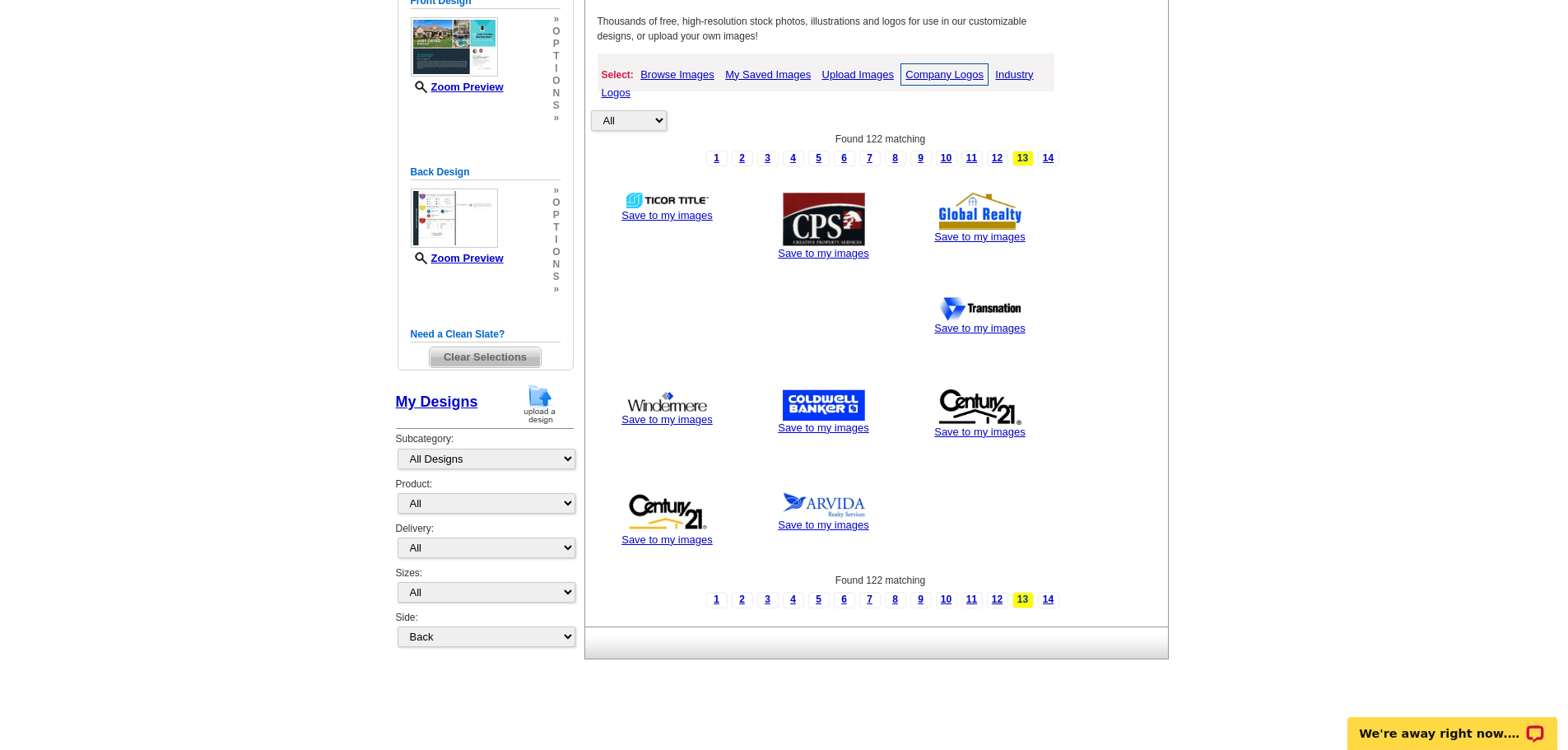
scroll to position [261, 0]
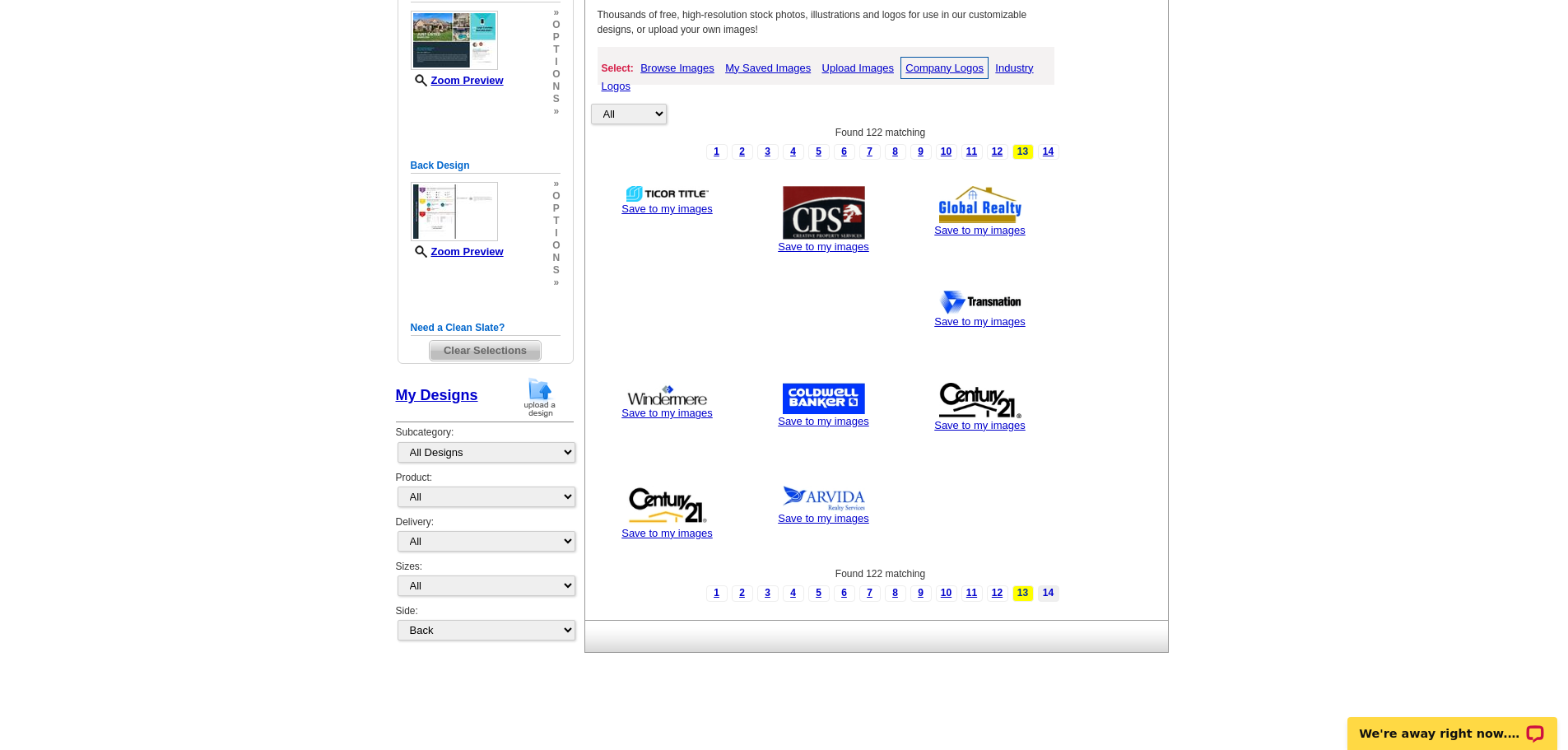
click at [1046, 592] on link "14" at bounding box center [1049, 593] width 22 height 15
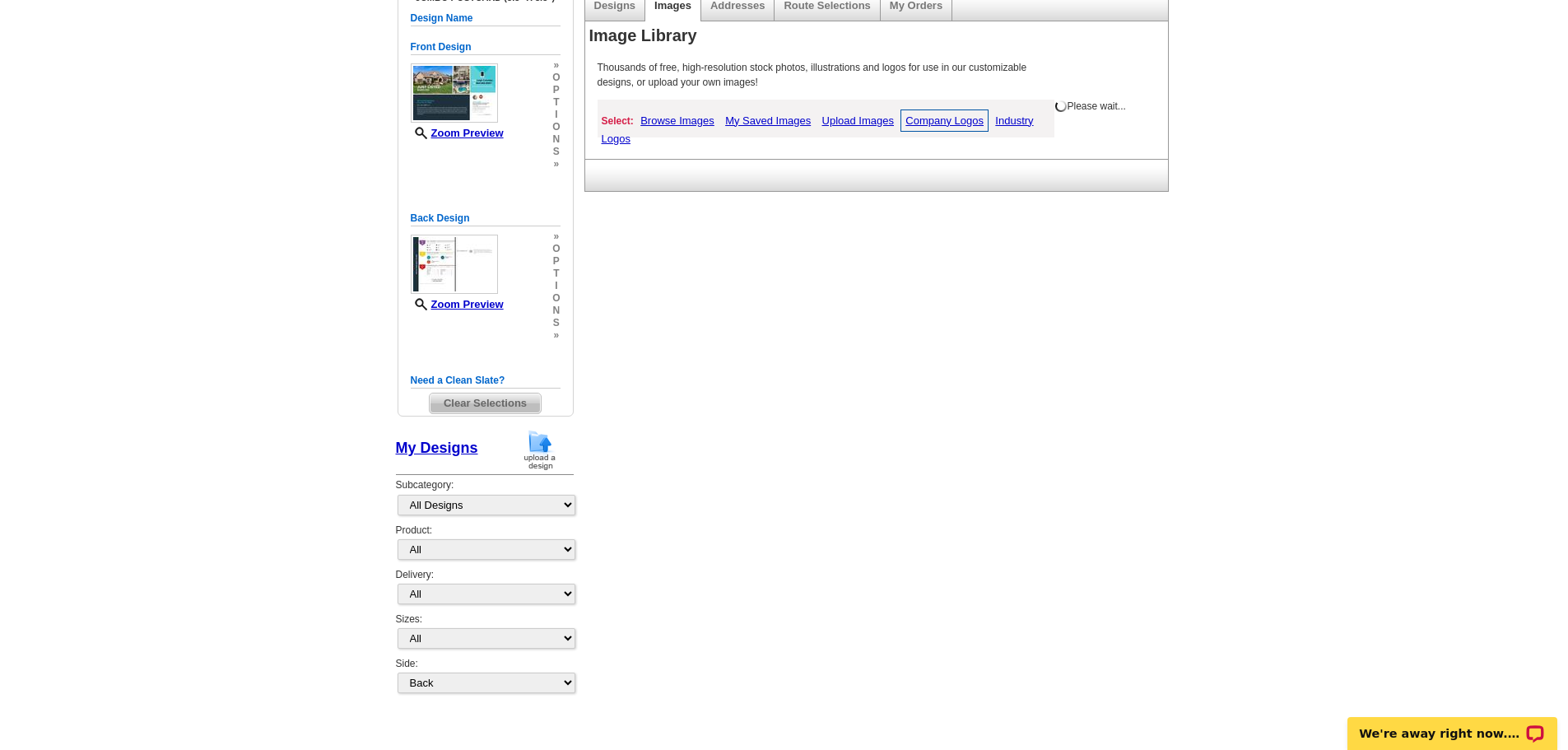
scroll to position [209, 0]
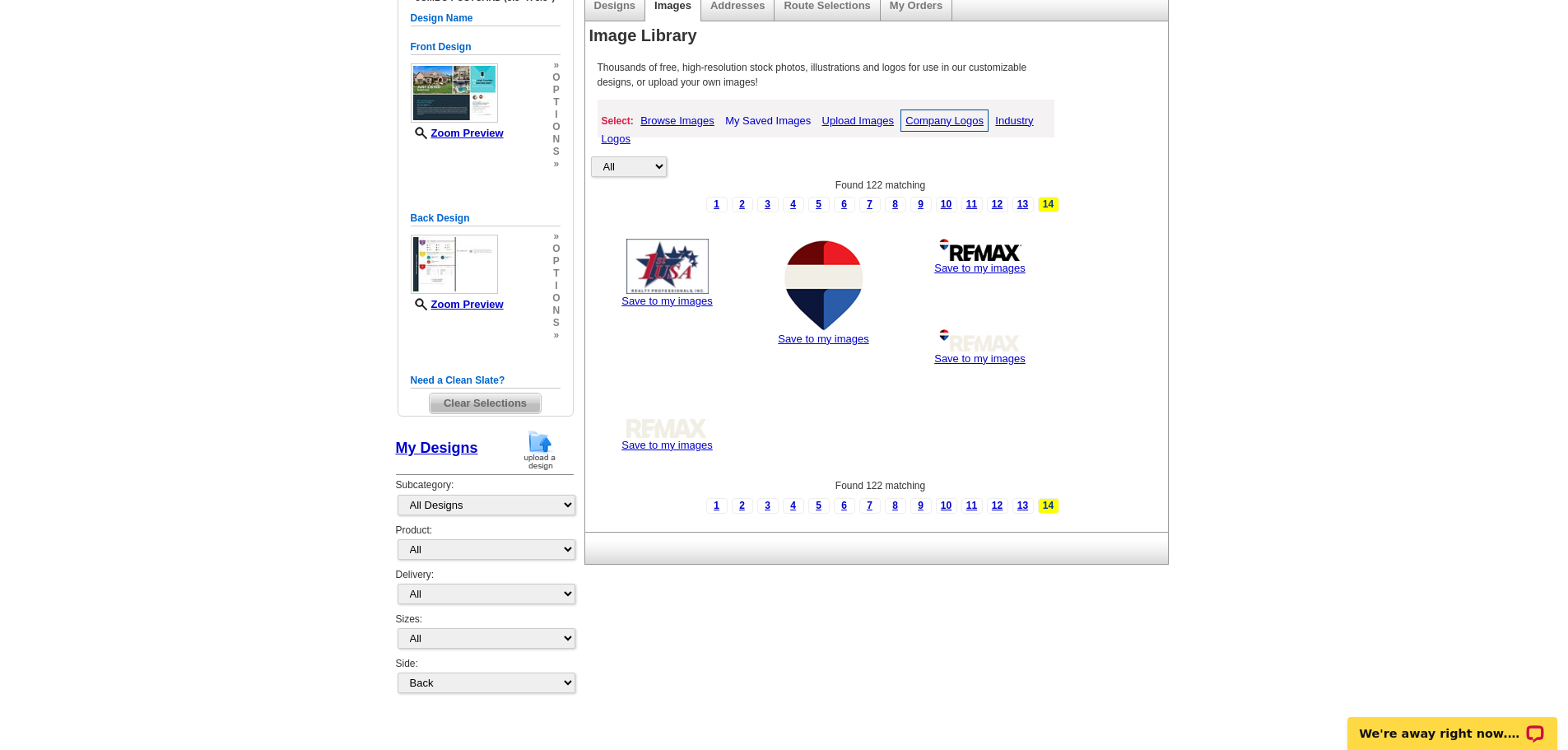
click at [785, 121] on link "My Saved Images" at bounding box center [768, 120] width 93 height 21
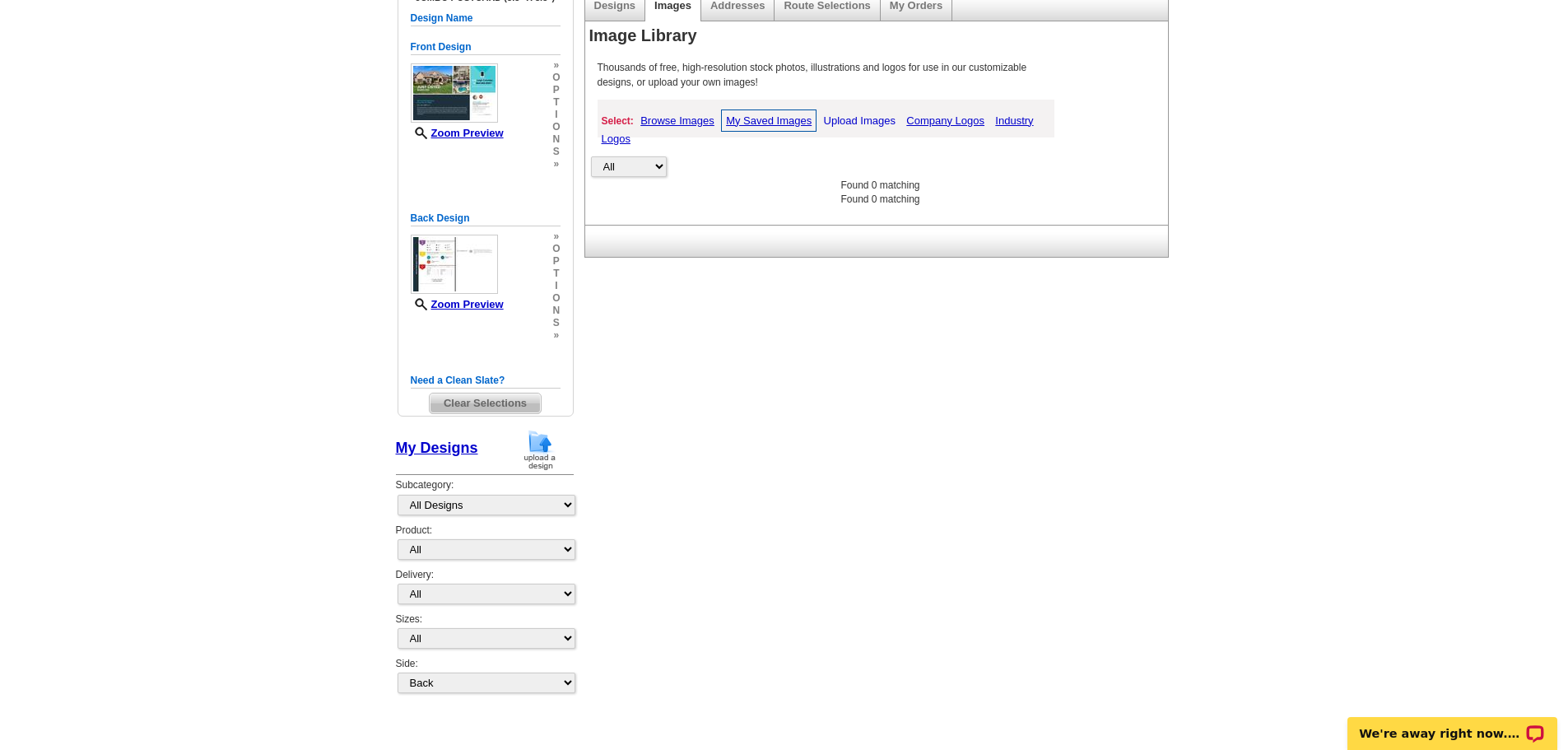
click at [846, 114] on link "Upload Images" at bounding box center [859, 120] width 80 height 21
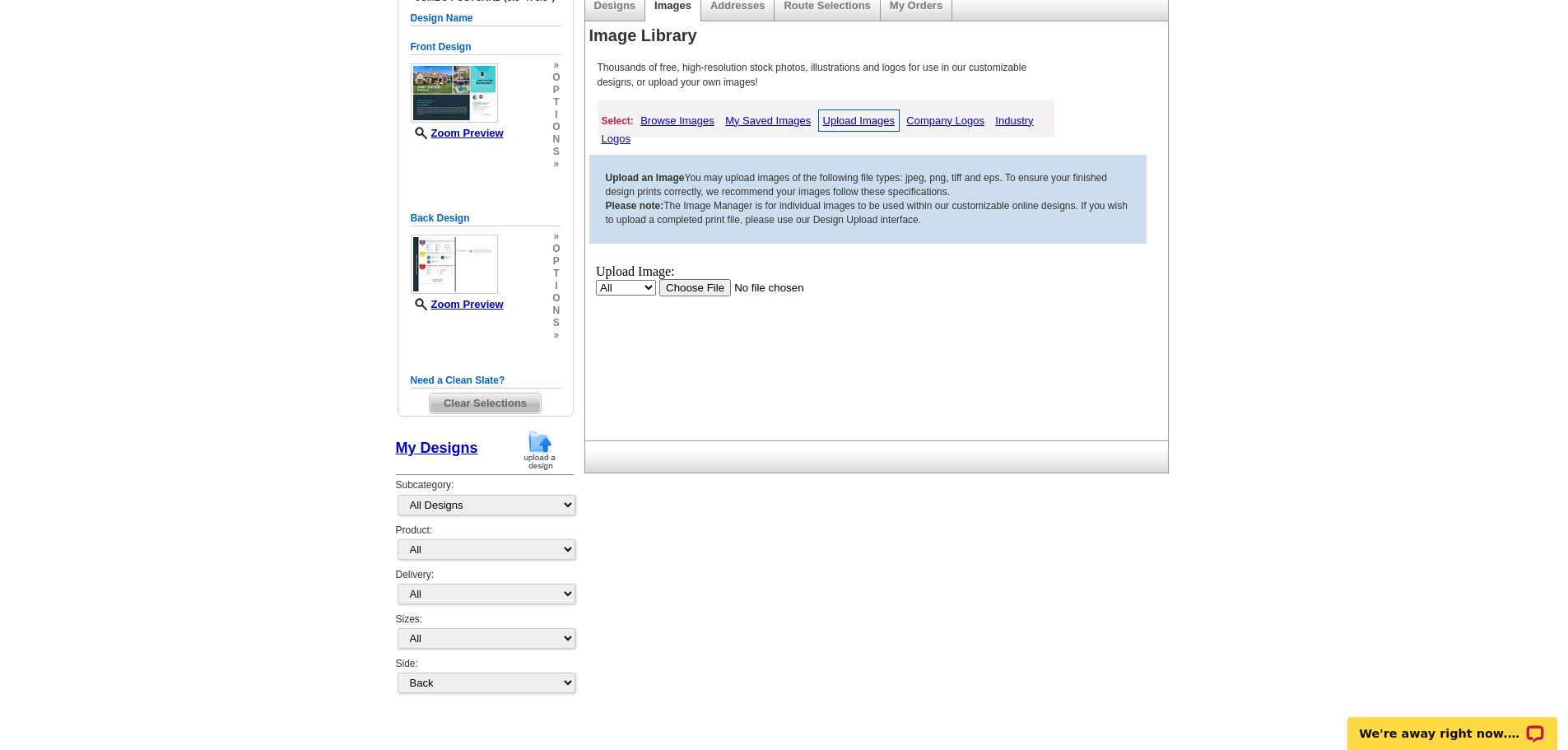
scroll to position [0, 0]
click at [643, 286] on select "All Property" at bounding box center [625, 287] width 60 height 15
click at [692, 284] on input "file" at bounding box center [762, 287] width 208 height 17
click at [905, 356] on div "Upload an Image You may upload images of the following file types: jpeg, png, t…" at bounding box center [880, 261] width 583 height 323
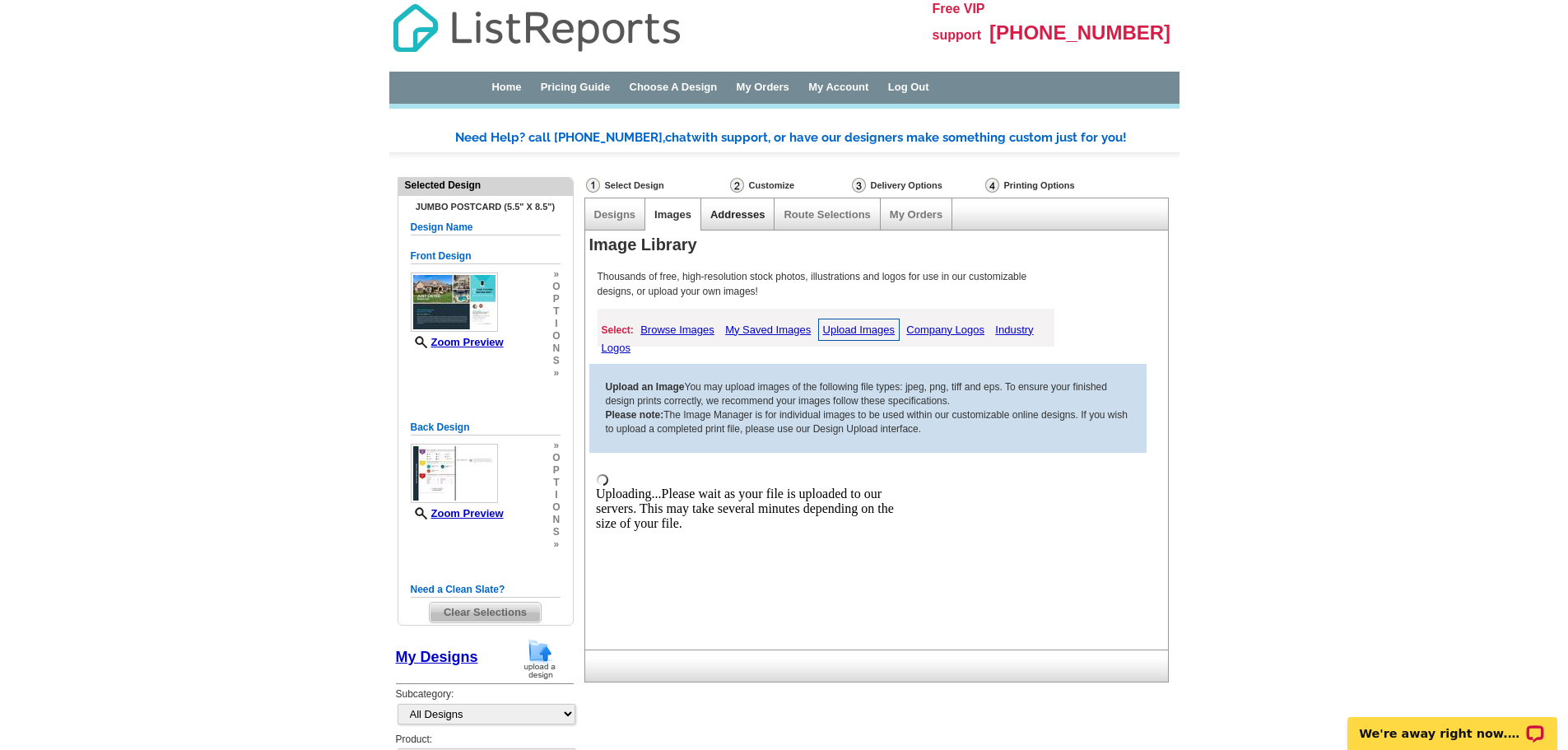
click at [746, 216] on link "Addresses" at bounding box center [737, 215] width 54 height 13
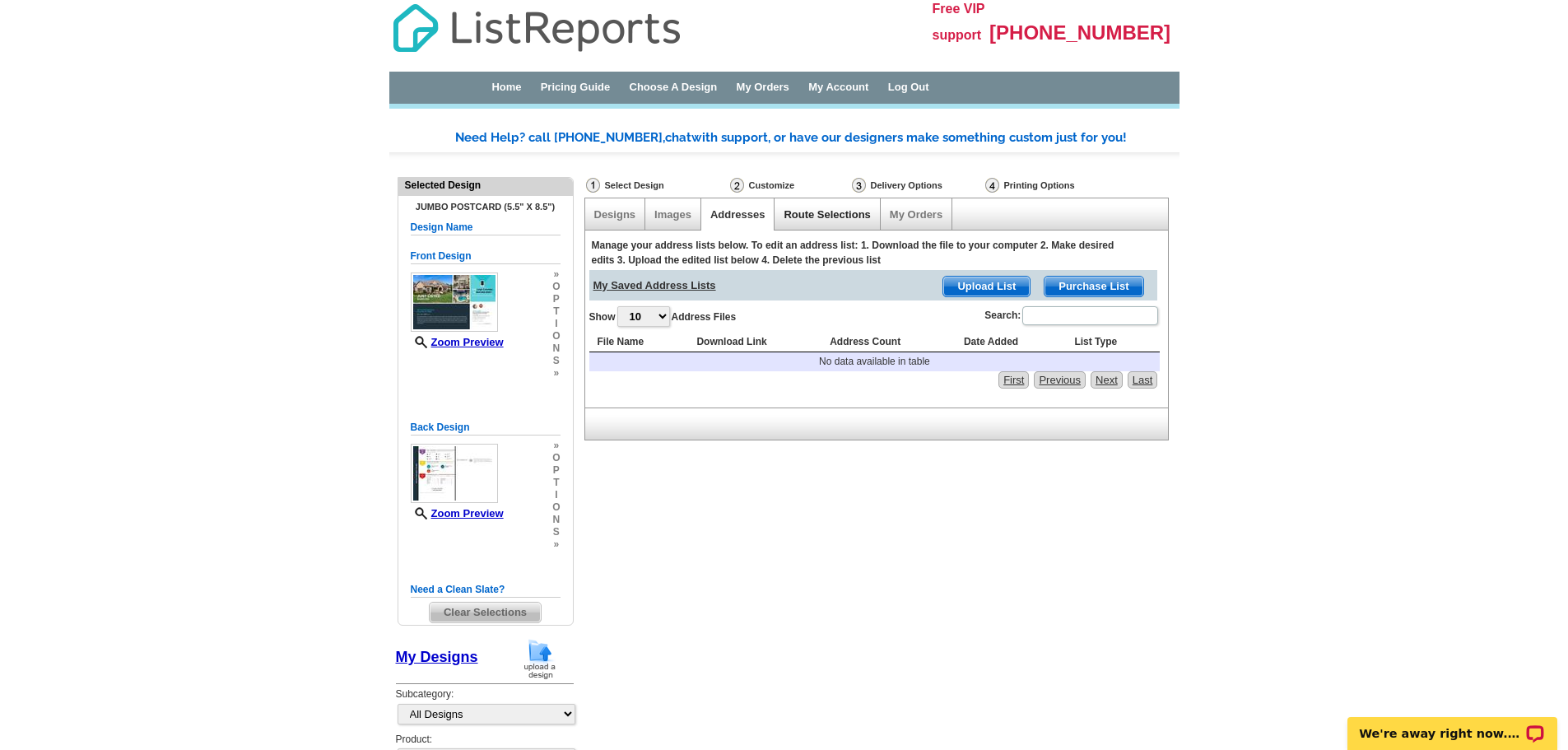
click at [823, 213] on link "Route Selections" at bounding box center [826, 215] width 86 height 13
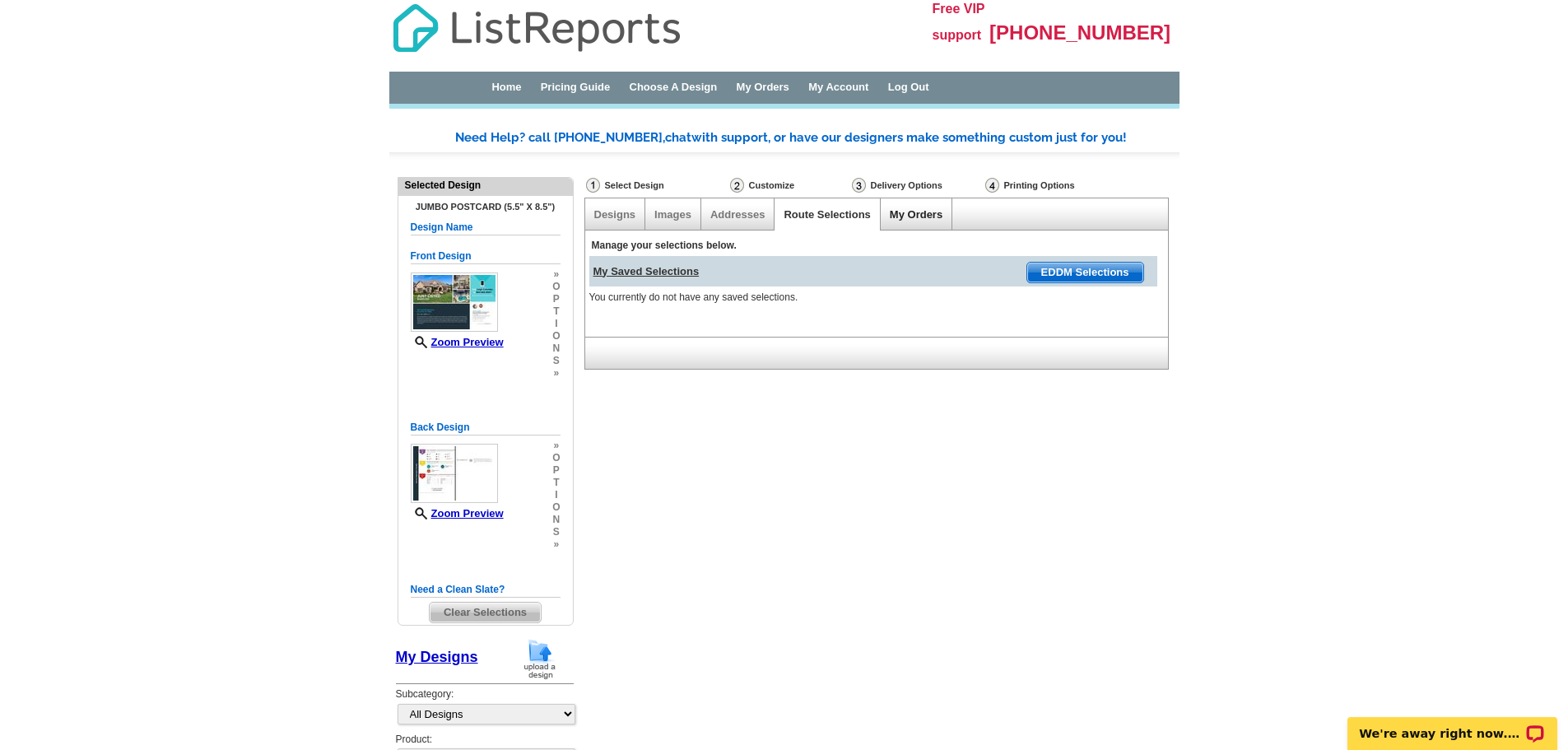
click at [917, 216] on link "My Orders" at bounding box center [916, 215] width 53 height 13
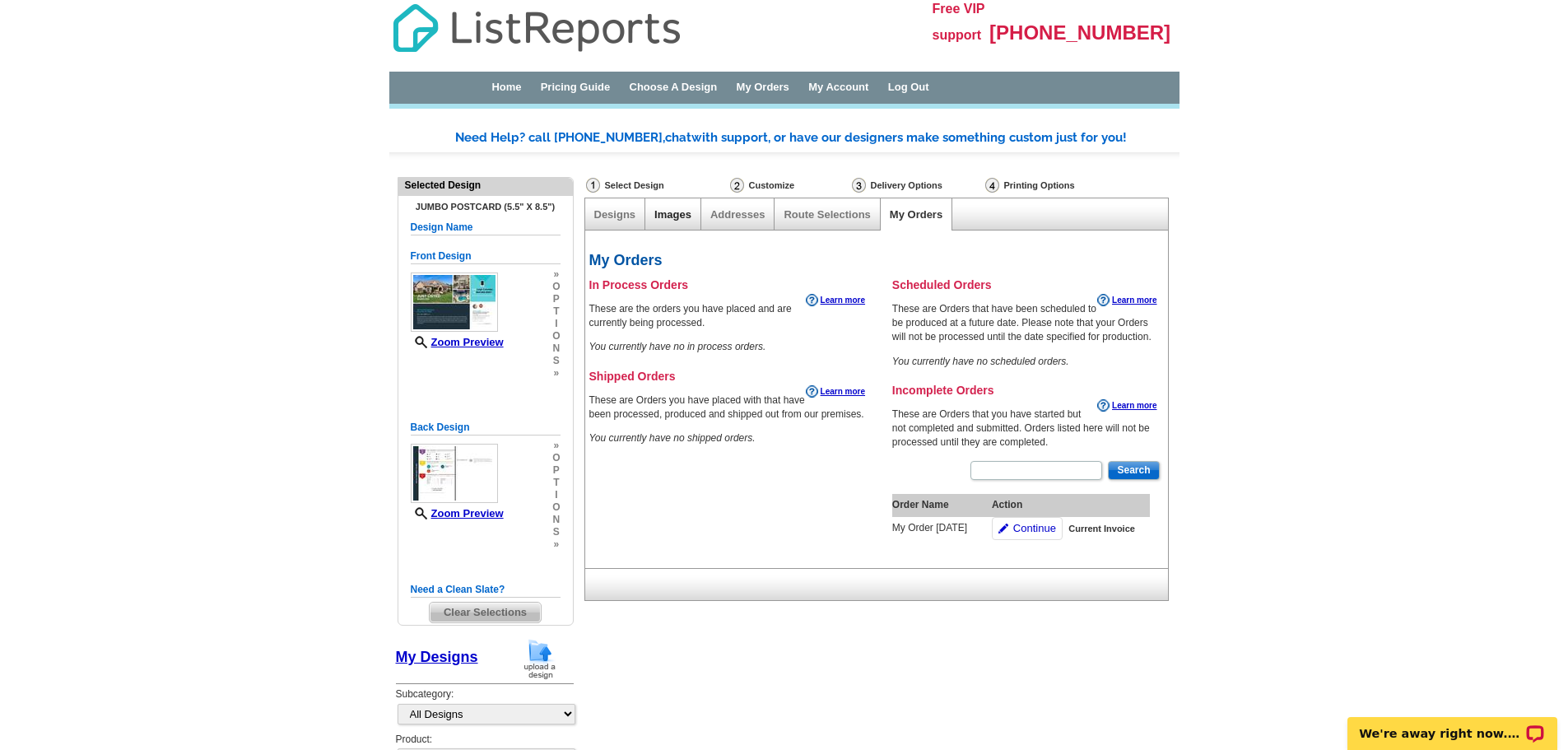
click at [667, 214] on link "Images" at bounding box center [673, 215] width 37 height 13
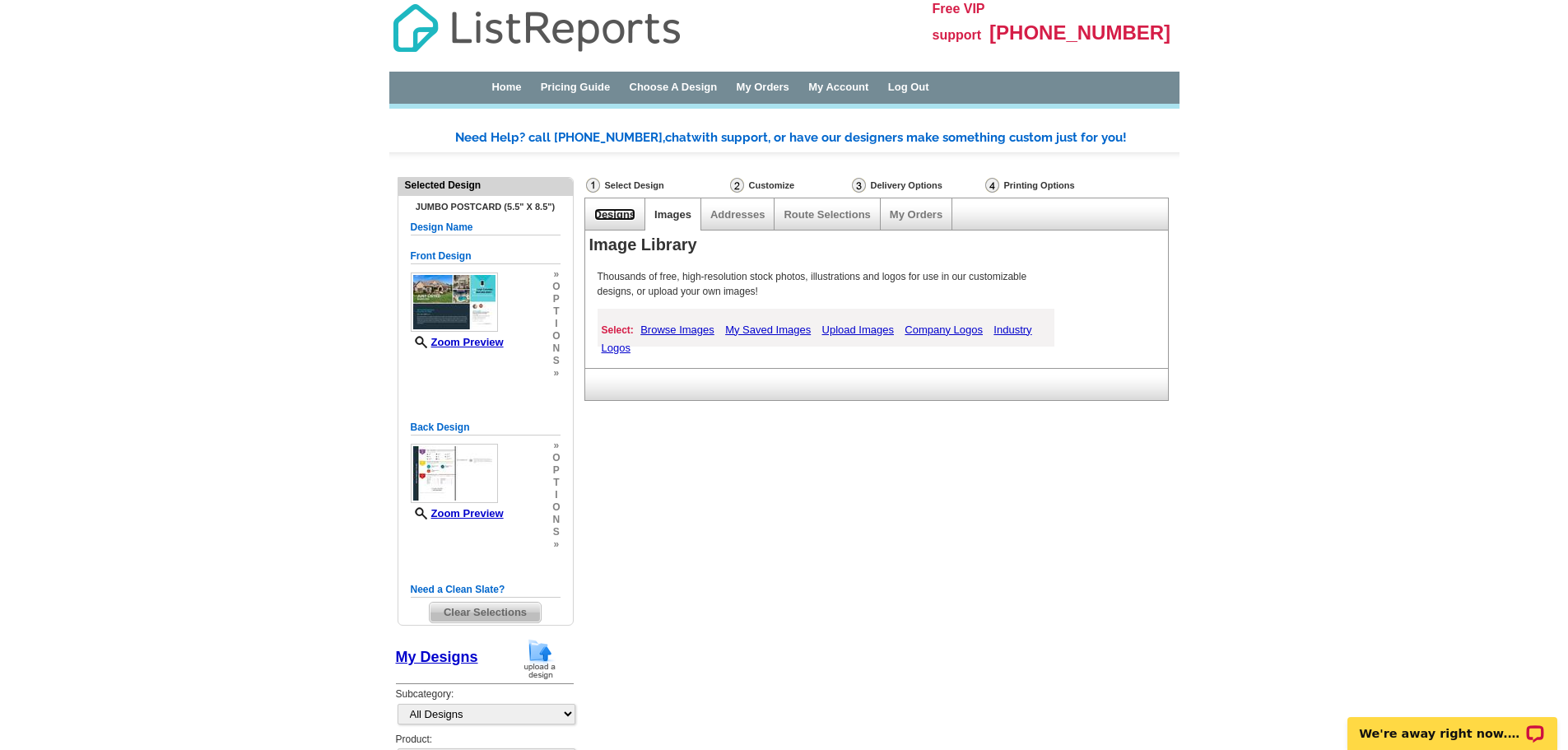
click at [619, 217] on link "Designs" at bounding box center [615, 215] width 42 height 13
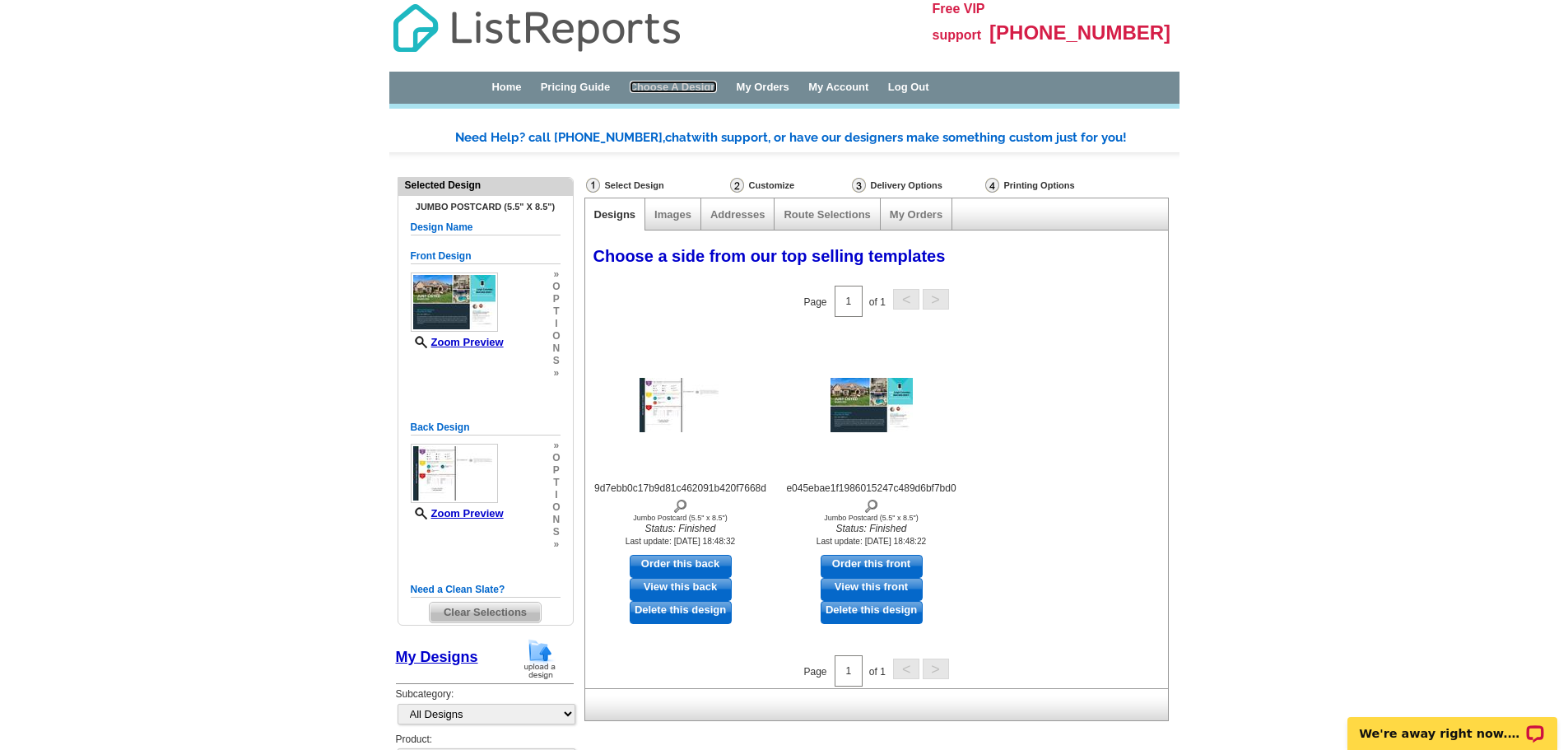
drag, startPoint x: 685, startPoint y: 87, endPoint x: 670, endPoint y: 83, distance: 15.5
click at [670, 83] on link "Choose A Design" at bounding box center [674, 87] width 88 height 13
click at [551, 311] on span "t" at bounding box center [548, 312] width 7 height 13
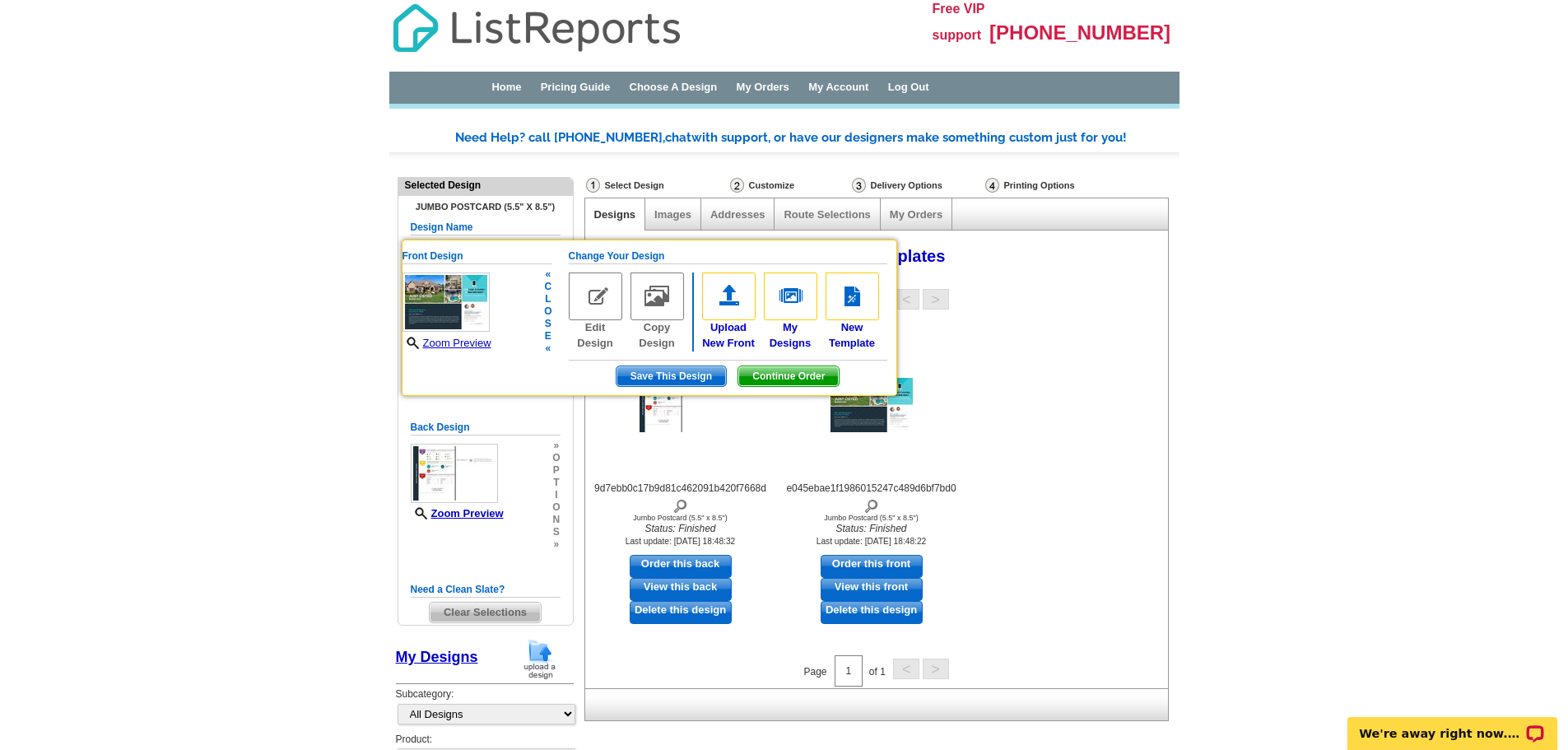
click at [600, 328] on link "Edit Design" at bounding box center [595, 311] width 54 height 78
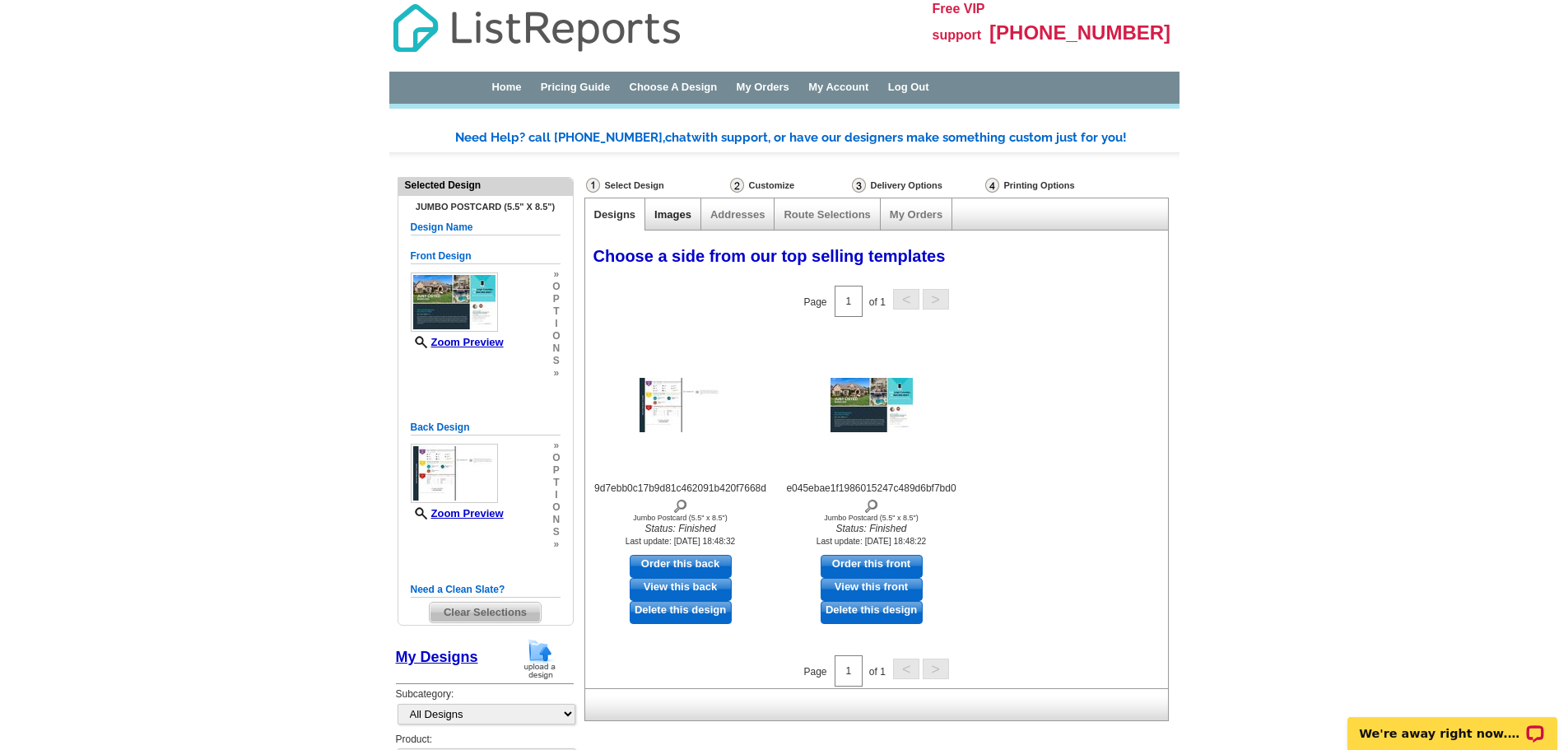
click at [675, 213] on link "Images" at bounding box center [673, 215] width 37 height 13
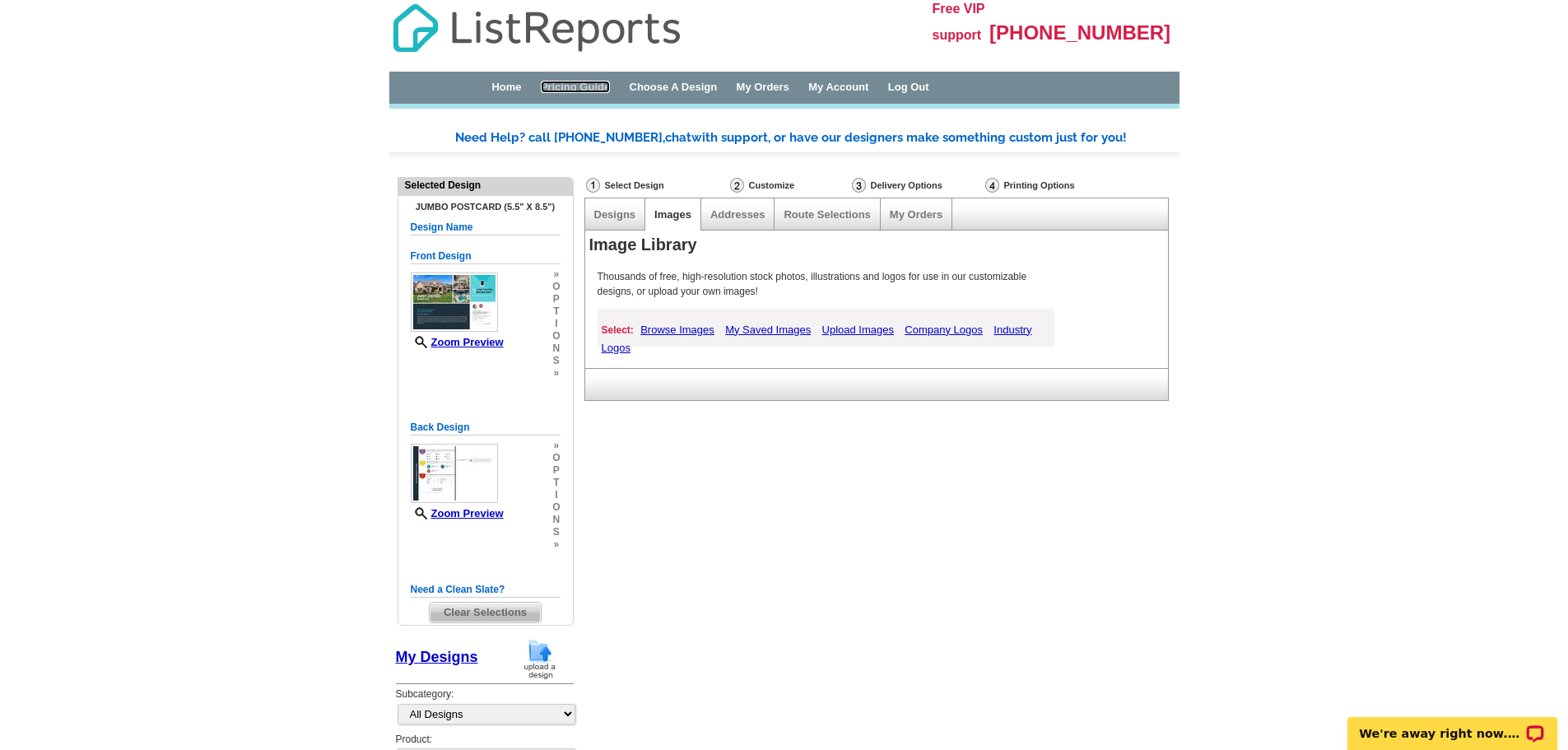
click at [591, 86] on link "Pricing Guide" at bounding box center [576, 87] width 70 height 13
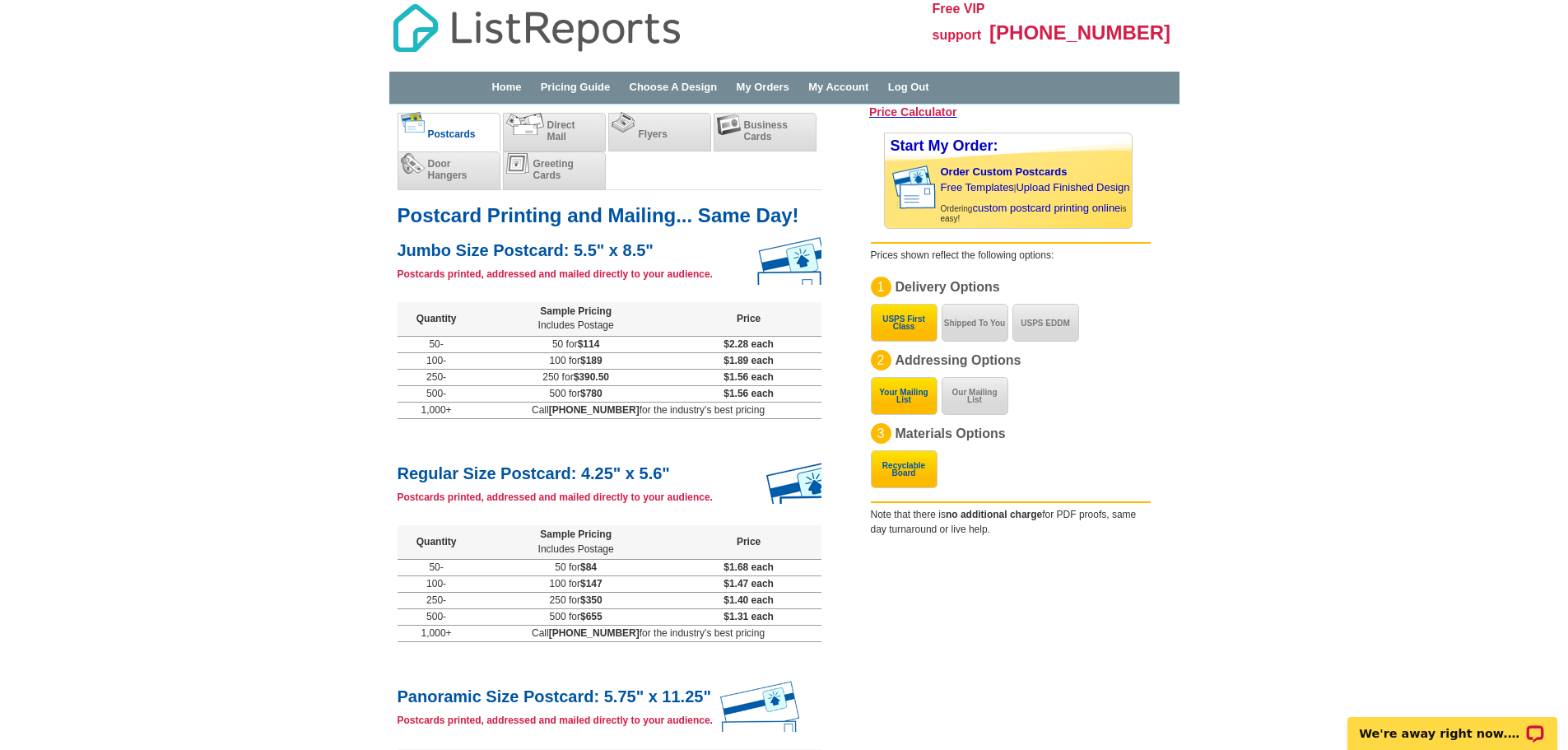
drag, startPoint x: 665, startPoint y: 357, endPoint x: 321, endPoint y: 379, distance: 344.7
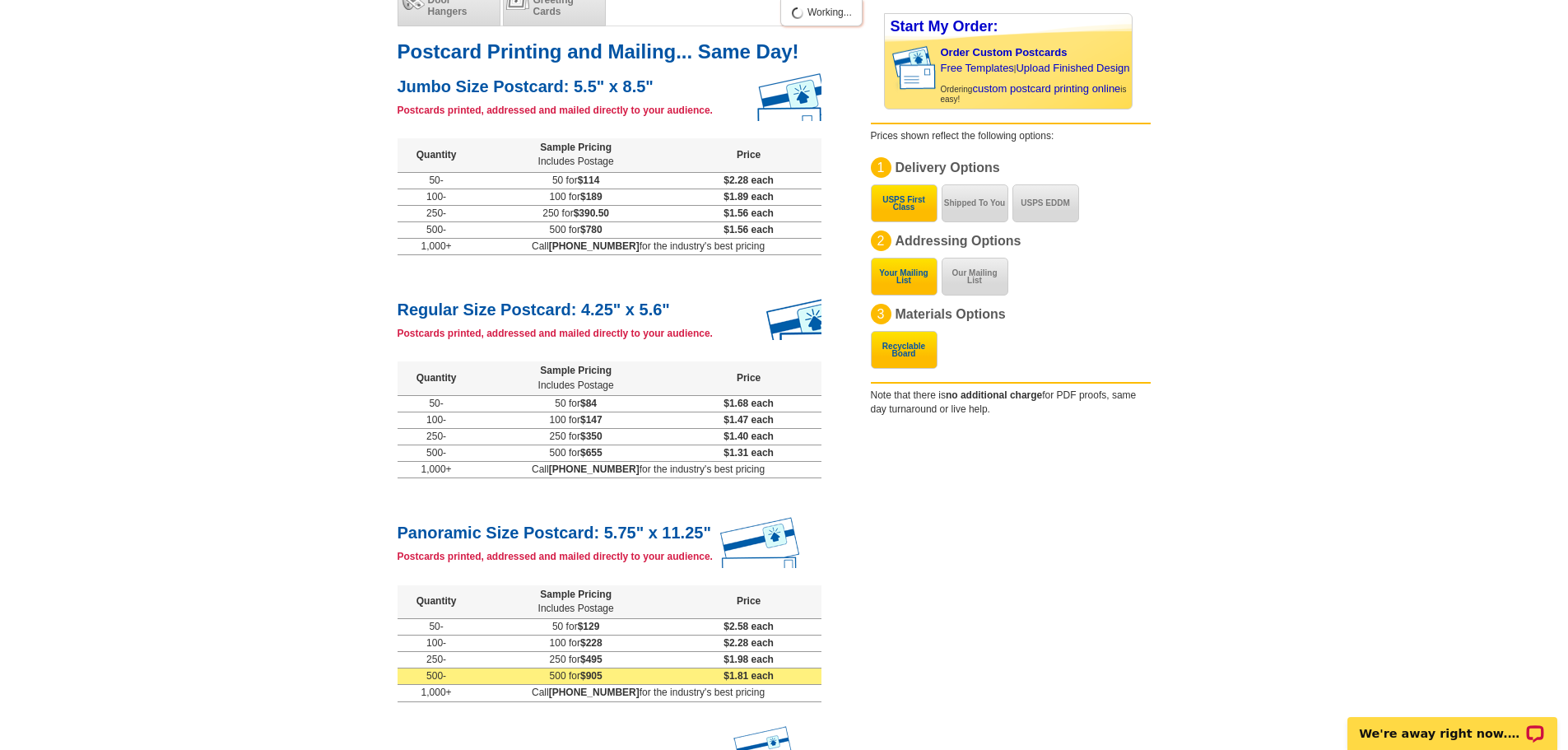
scroll to position [164, 0]
